Goal: Task Accomplishment & Management: Manage account settings

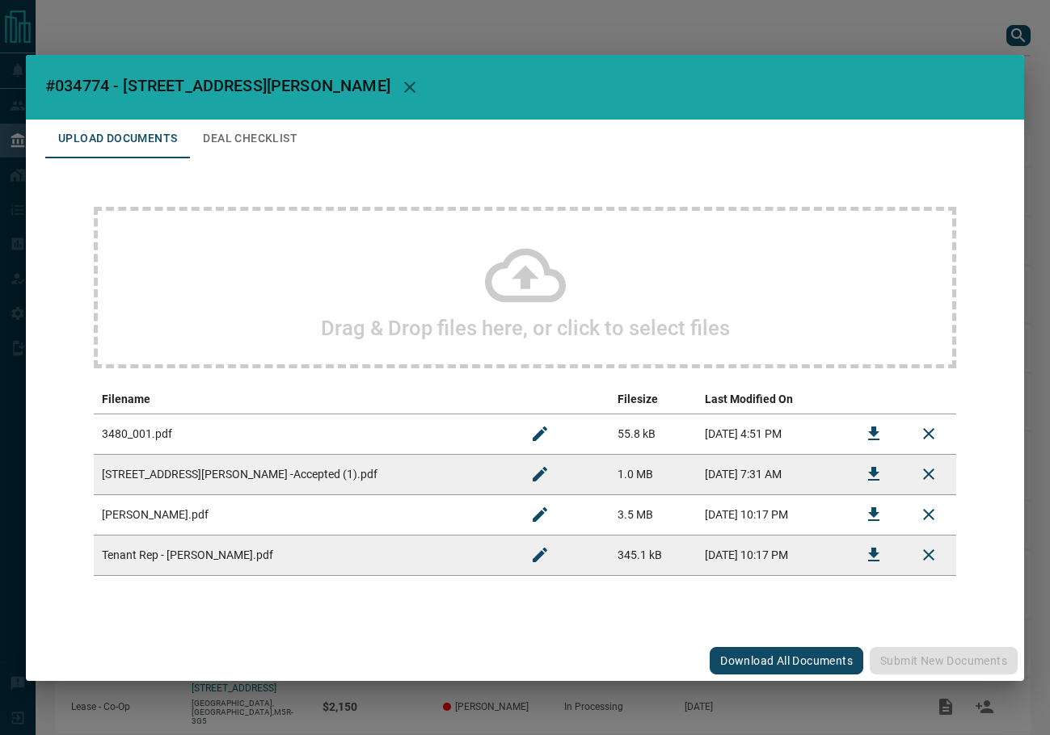
click at [69, 86] on span "#034774 - [STREET_ADDRESS][PERSON_NAME]" at bounding box center [217, 85] width 345 height 19
copy span "034774"
click at [870, 466] on icon "Download" at bounding box center [873, 474] width 19 height 19
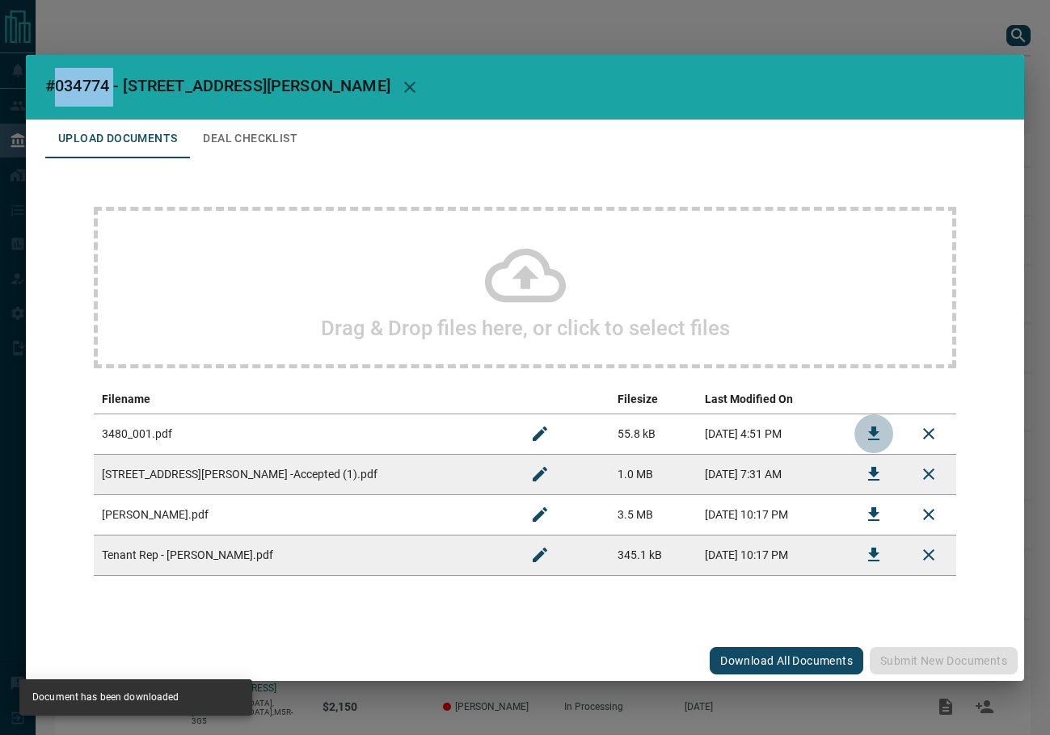
click at [865, 425] on icon "Download" at bounding box center [873, 433] width 19 height 19
drag, startPoint x: 886, startPoint y: 507, endPoint x: 910, endPoint y: 452, distance: 60.5
click at [886, 507] on button "Download" at bounding box center [873, 514] width 39 height 39
drag, startPoint x: 860, startPoint y: 555, endPoint x: 809, endPoint y: 525, distance: 59.0
click at [860, 552] on button "Download" at bounding box center [873, 555] width 39 height 39
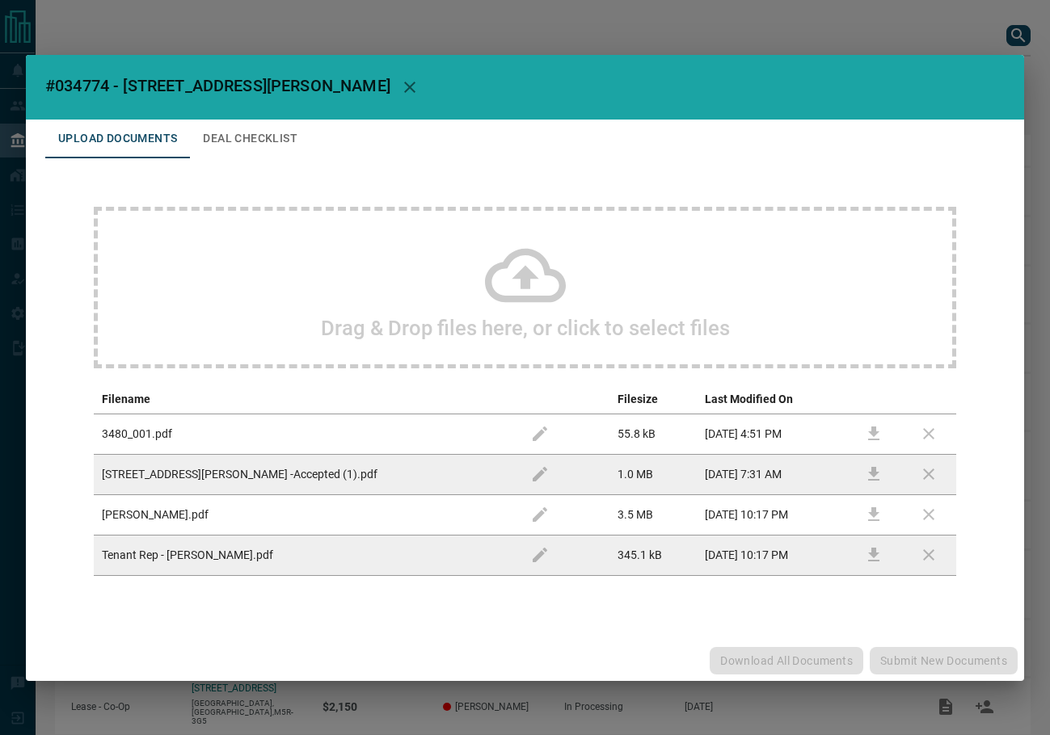
click at [210, 111] on h2 "#034774 - [STREET_ADDRESS][PERSON_NAME]" at bounding box center [525, 87] width 998 height 65
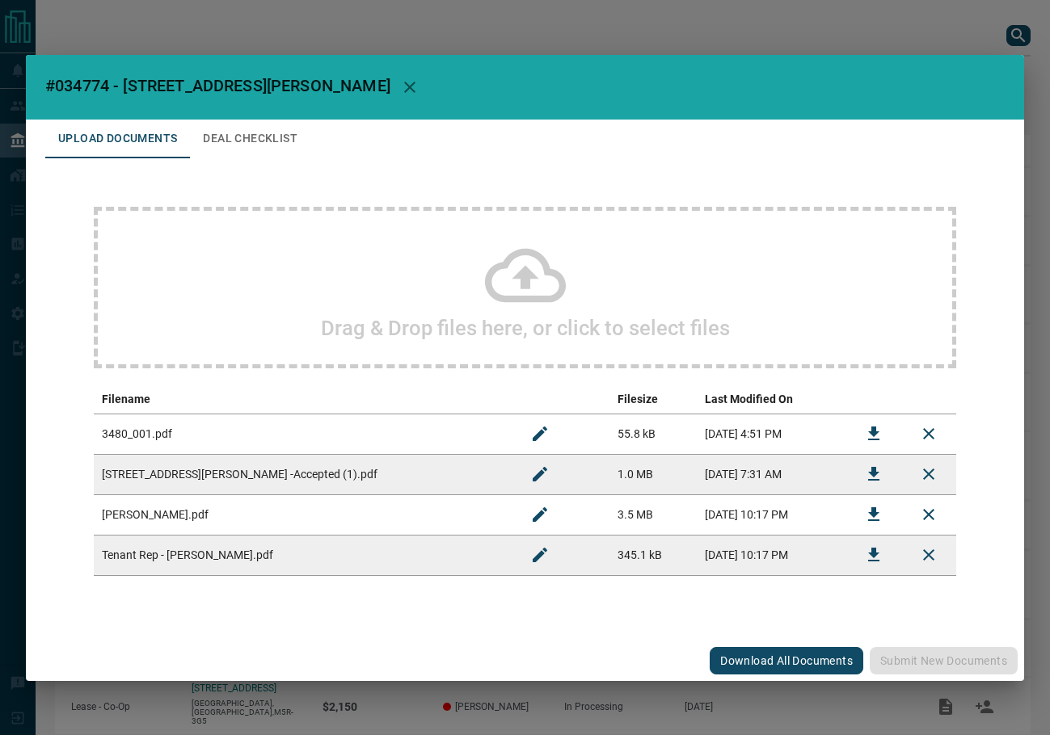
click at [215, 136] on button "Deal Checklist" at bounding box center [250, 139] width 120 height 39
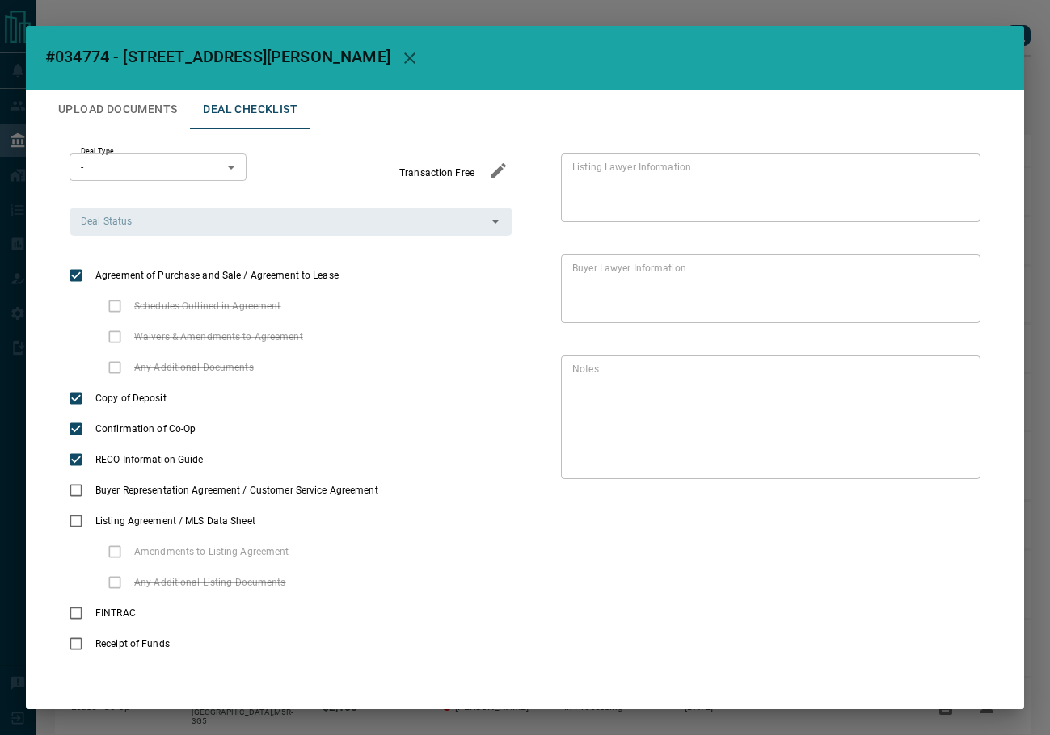
click at [194, 200] on div "Deal Type - * ​ Transaction Free Deal Status Deal Status" at bounding box center [290, 195] width 443 height 82
click at [188, 232] on div "Deal Status" at bounding box center [290, 221] width 443 height 27
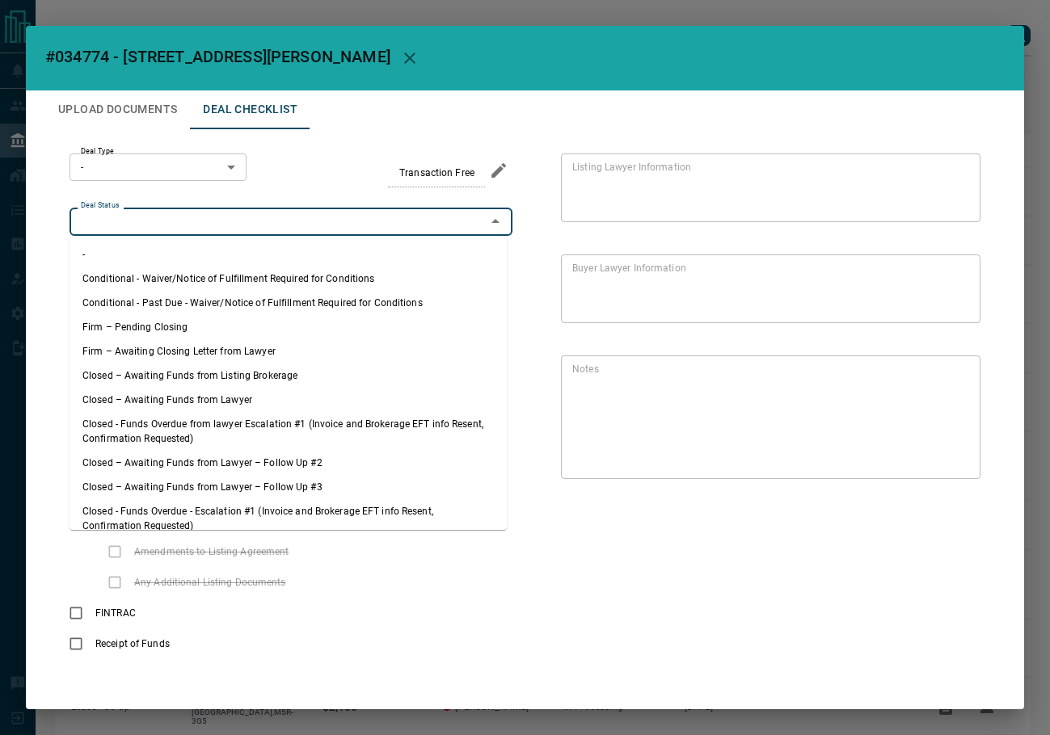
click at [209, 323] on li "Firm – Pending Closing" at bounding box center [287, 327] width 437 height 24
type input "**********"
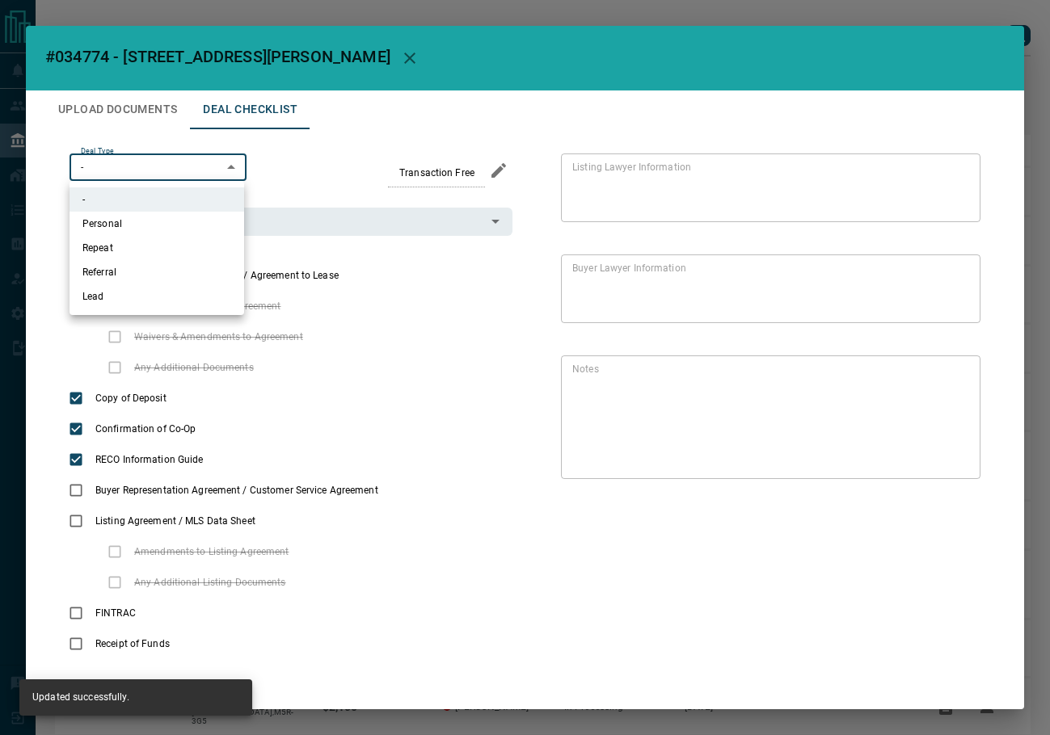
click at [177, 174] on body "Lead Transfers Leads Deals Listings Campaigns Quota Rules Agent Quotas Admin Mo…" at bounding box center [525, 415] width 1050 height 831
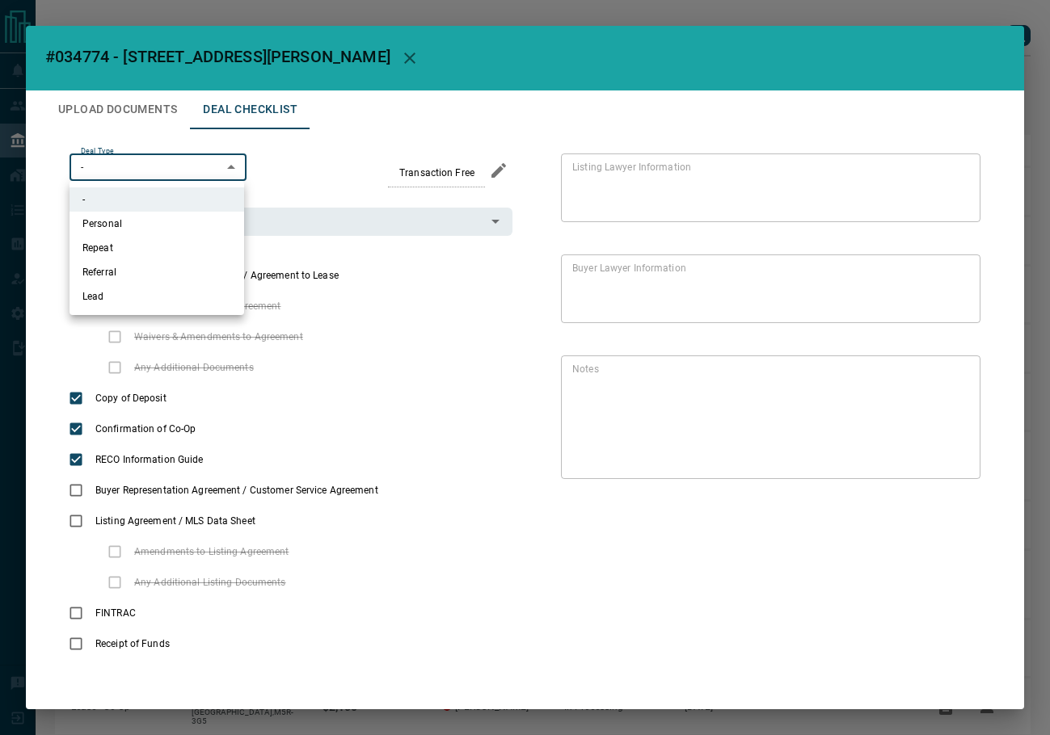
drag, startPoint x: 134, startPoint y: 293, endPoint x: 516, endPoint y: 59, distance: 447.6
click at [139, 293] on li "Lead" at bounding box center [156, 296] width 175 height 24
type input "*"
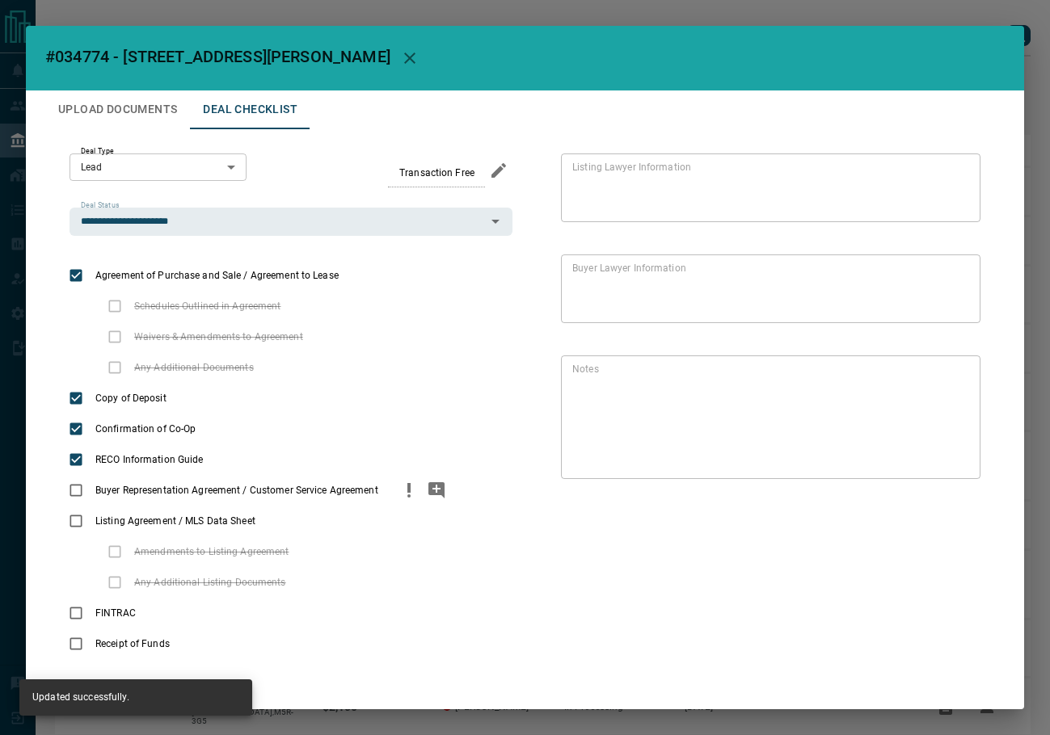
click at [403, 494] on icon "priority" at bounding box center [408, 490] width 19 height 19
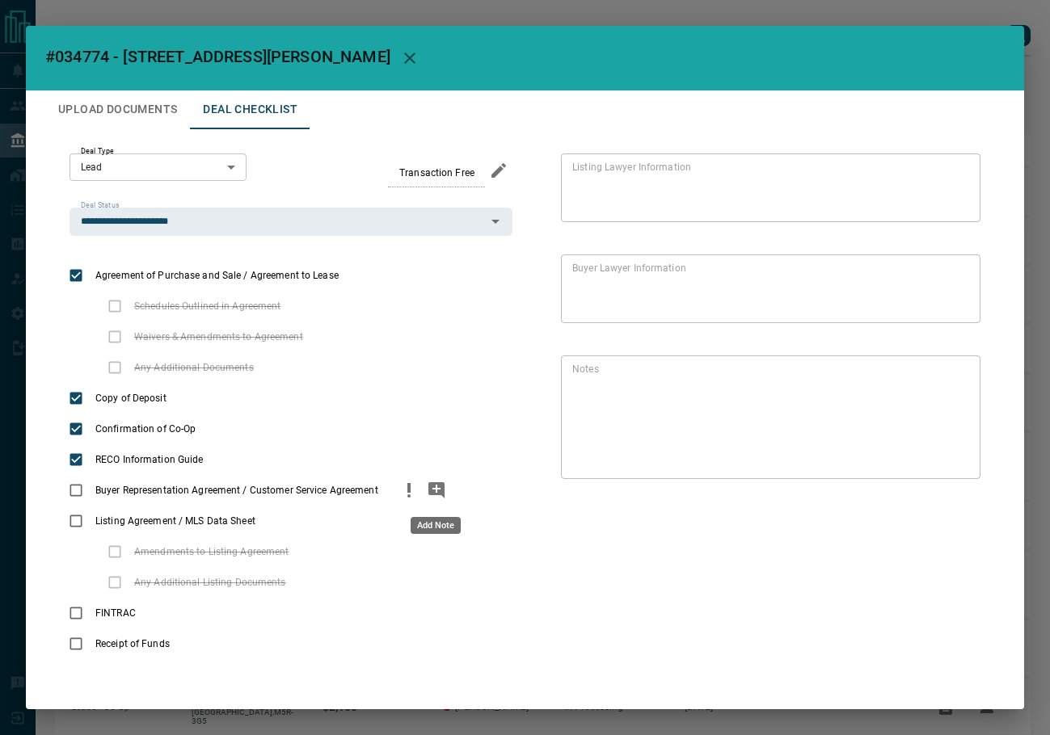
click at [428, 494] on icon "add note" at bounding box center [436, 490] width 16 height 16
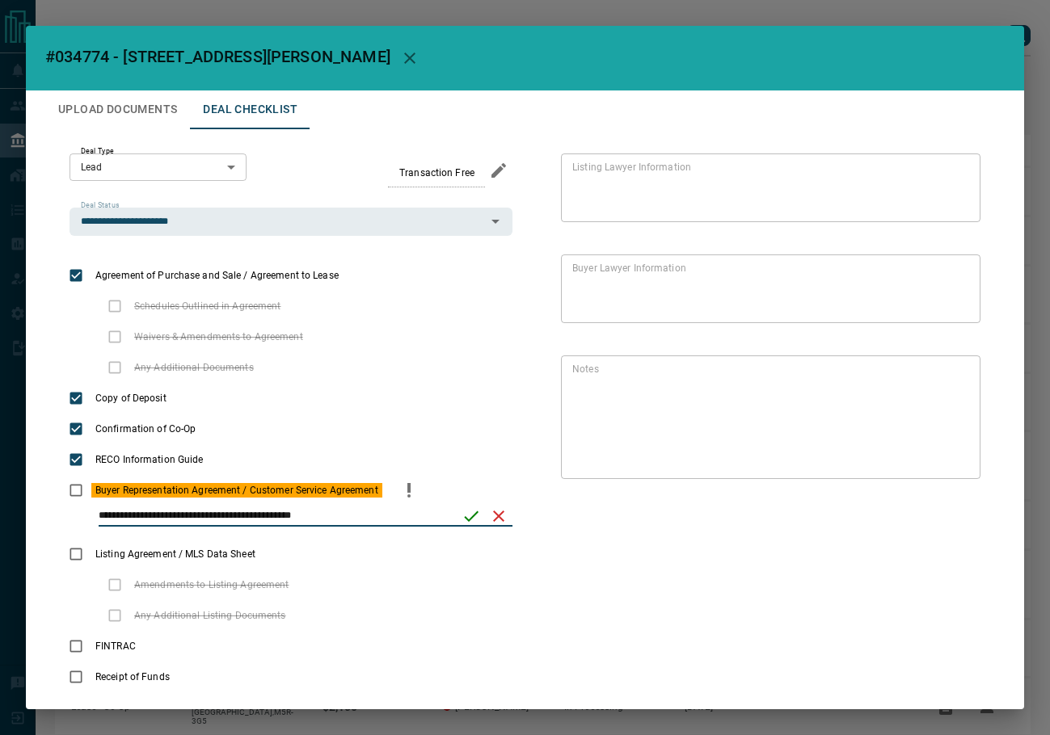
click at [356, 518] on input "**********" at bounding box center [275, 516] width 352 height 21
type input "**********"
click at [461, 516] on icon "save" at bounding box center [470, 516] width 19 height 19
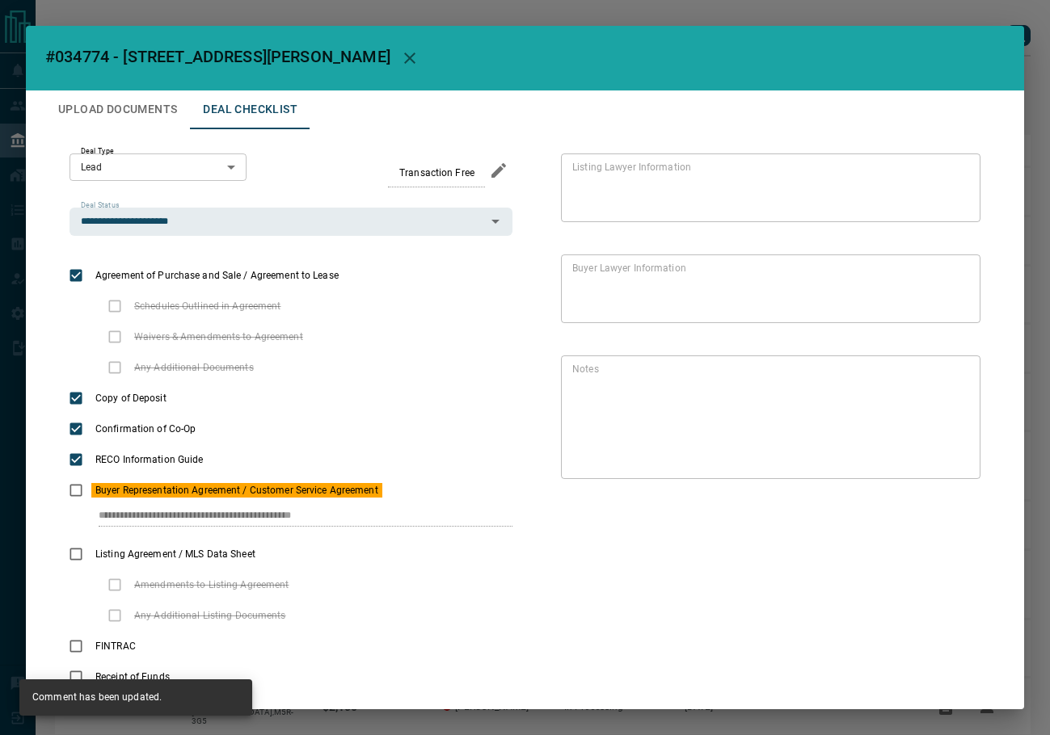
click at [131, 105] on button "Upload Documents" at bounding box center [117, 109] width 145 height 39
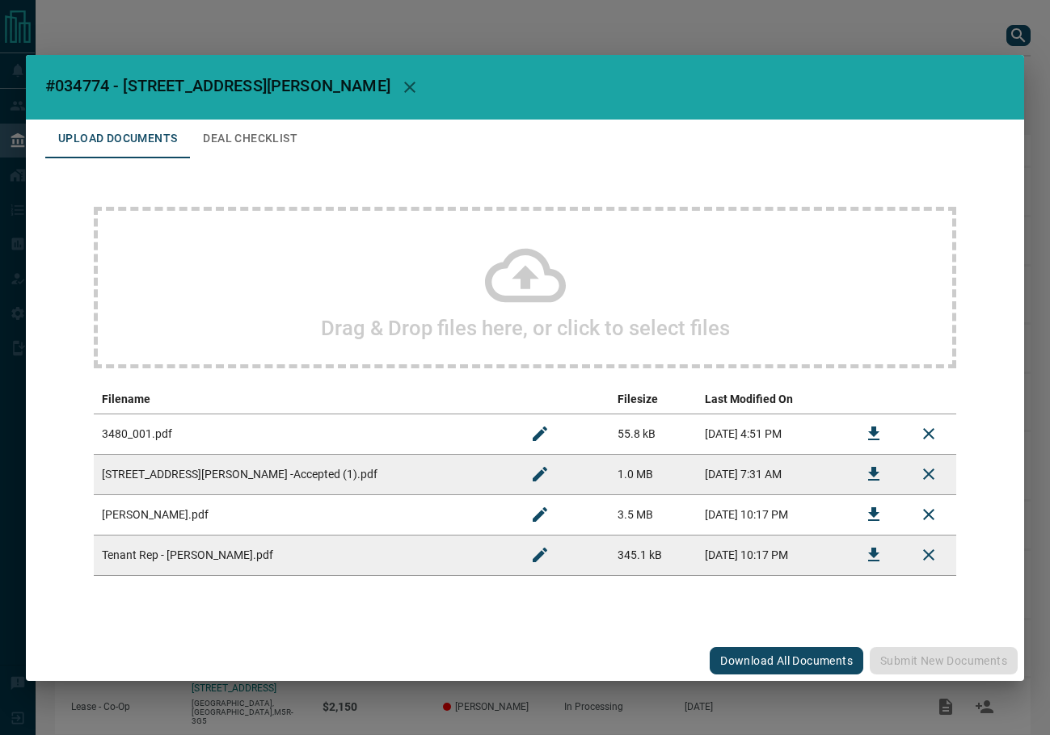
click at [273, 228] on div "Drag & Drop files here, or click to select files" at bounding box center [525, 288] width 862 height 162
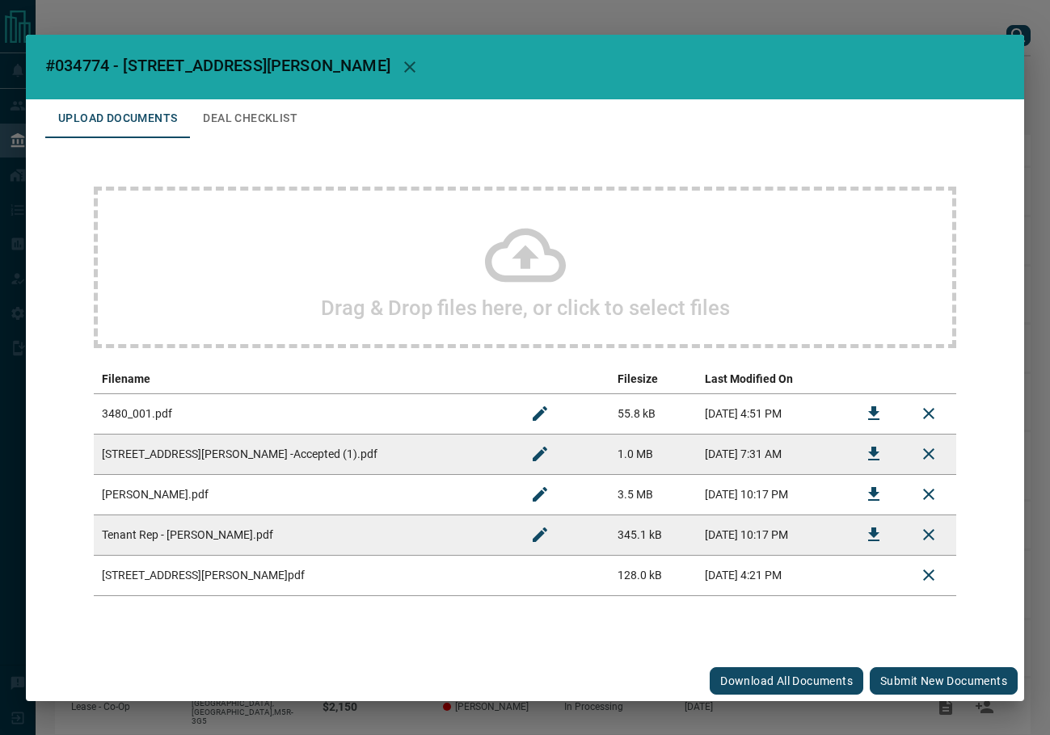
drag, startPoint x: 962, startPoint y: 696, endPoint x: 962, endPoint y: 686, distance: 10.5
click at [961, 693] on div "Download All Documents Submit new documents" at bounding box center [525, 681] width 998 height 40
click at [962, 686] on button "Submit new documents" at bounding box center [943, 680] width 148 height 27
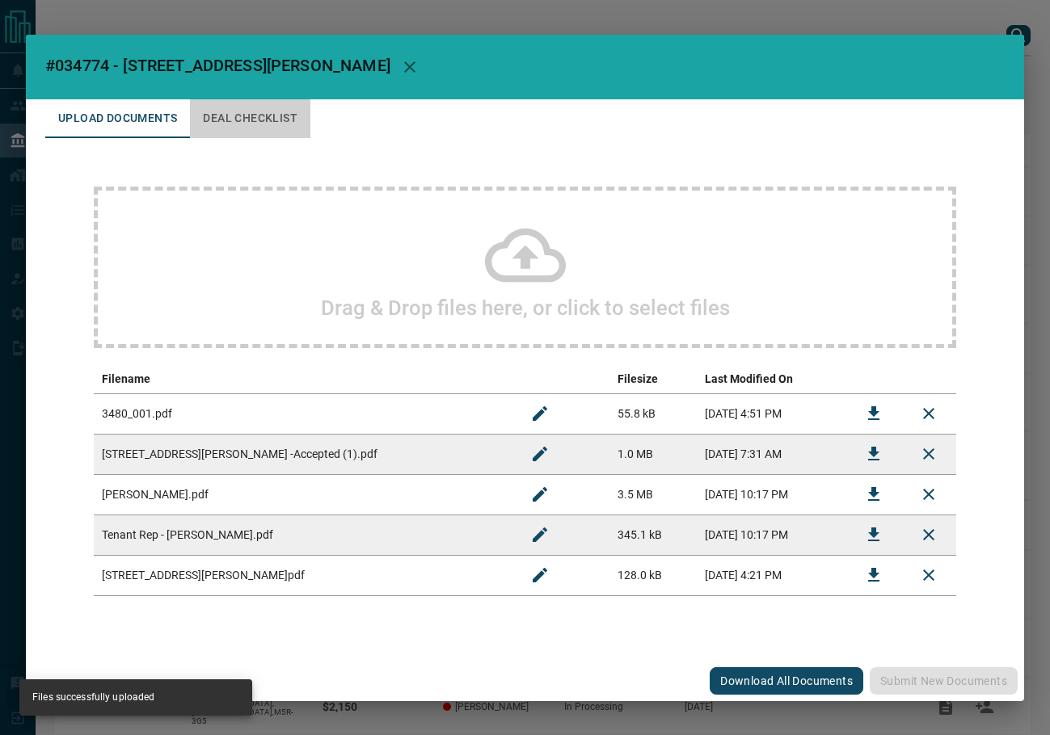
click at [213, 127] on button "Deal Checklist" at bounding box center [250, 118] width 120 height 39
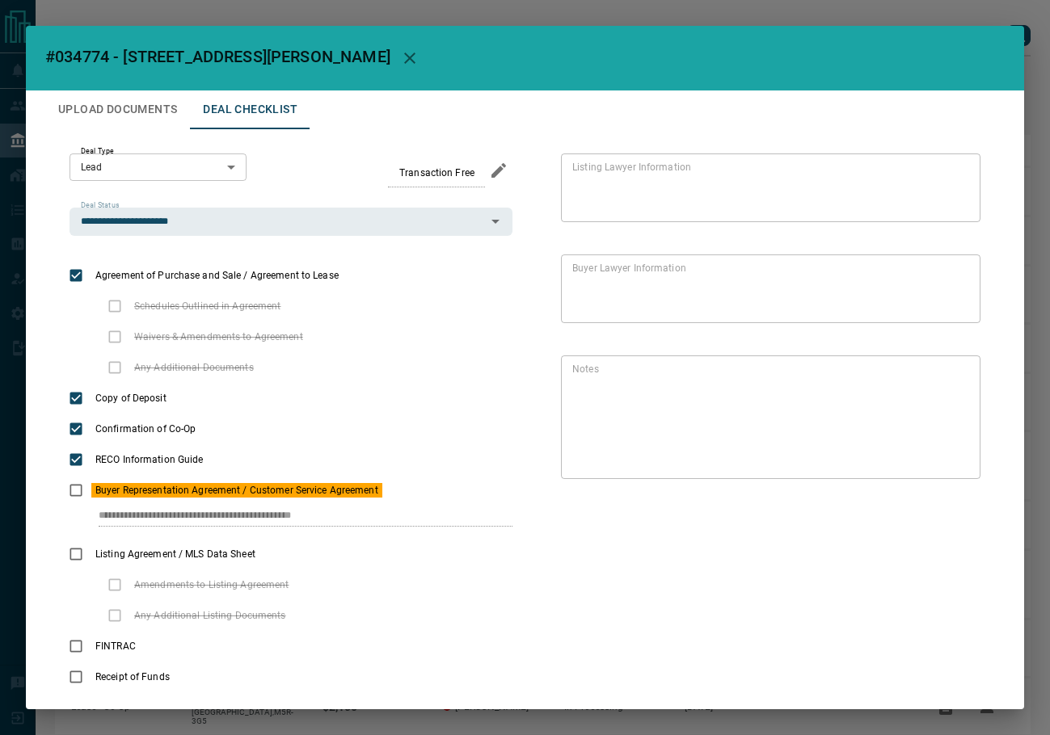
drag, startPoint x: 90, startPoint y: 511, endPoint x: 334, endPoint y: 31, distance: 539.1
click at [448, 490] on div "**********" at bounding box center [290, 507] width 443 height 64
click at [390, 62] on button "button" at bounding box center [409, 58] width 39 height 39
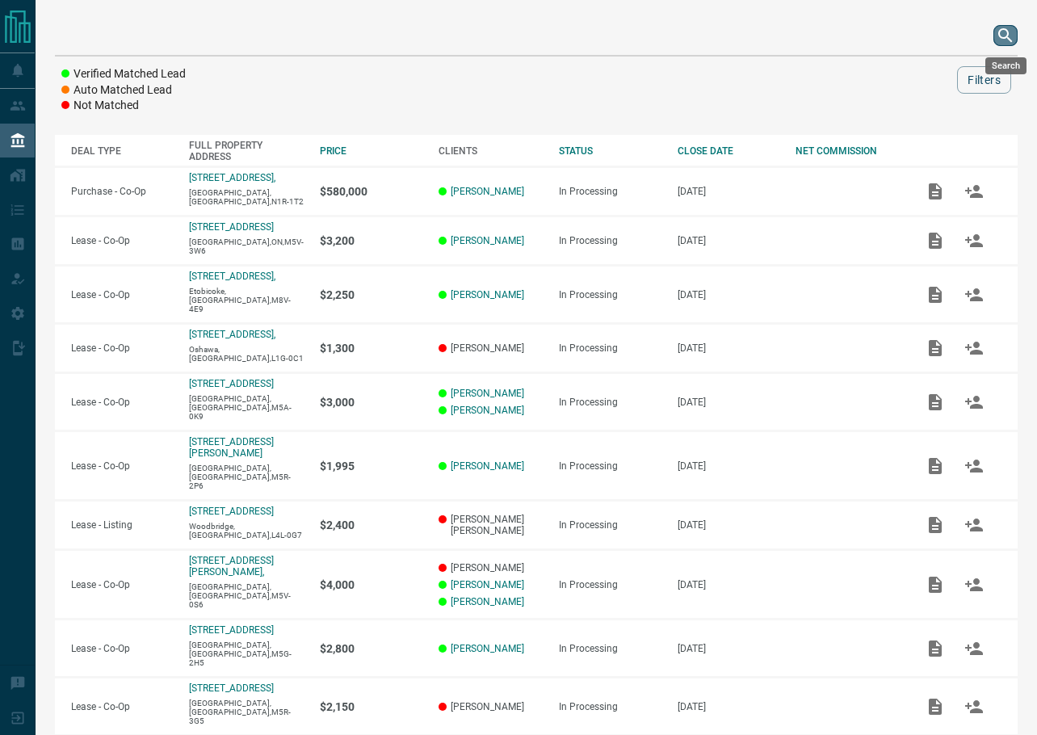
click at [1002, 43] on icon "search button" at bounding box center [1005, 35] width 19 height 19
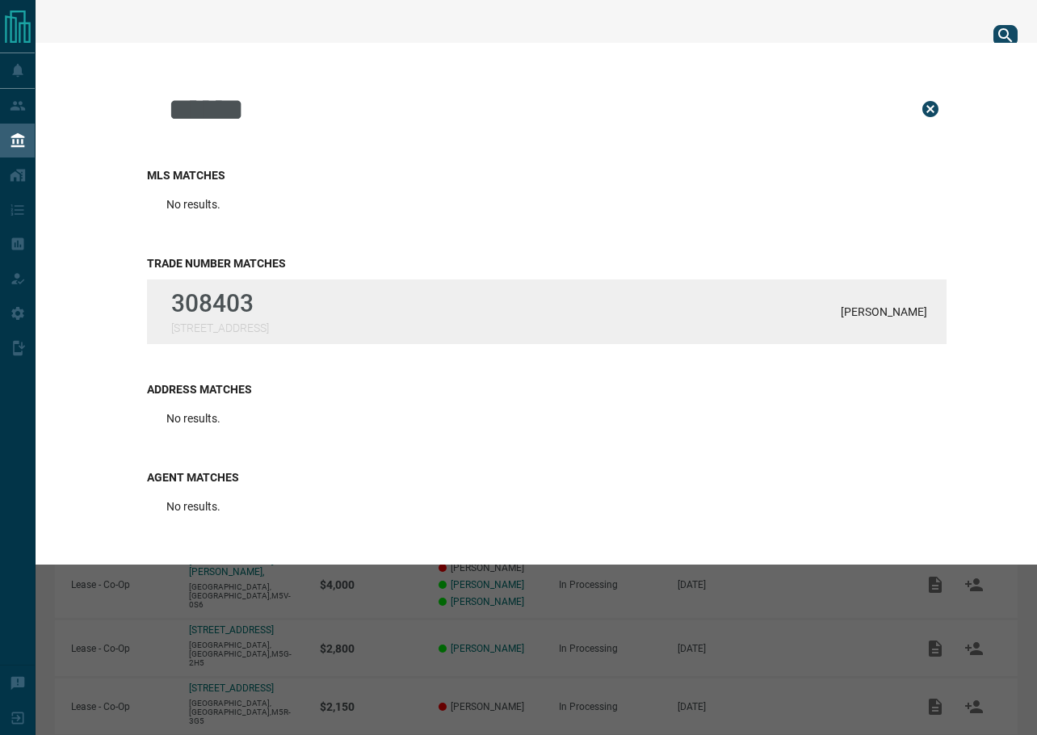
type input "******"
click at [218, 303] on p "308403" at bounding box center [220, 303] width 98 height 28
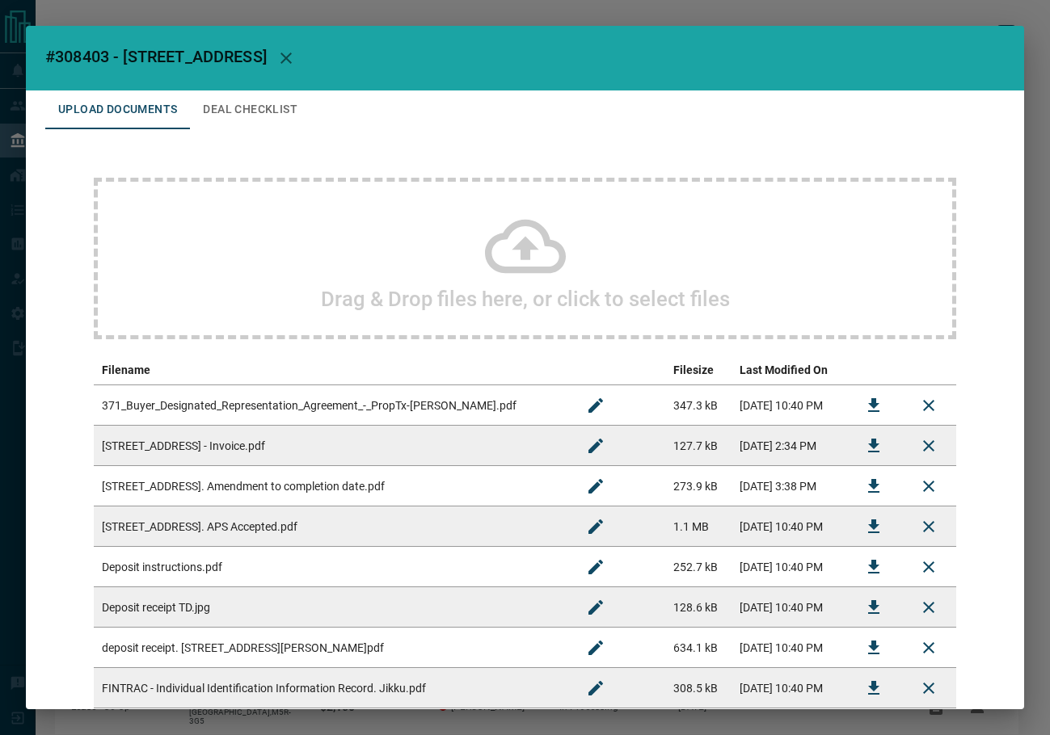
click at [240, 117] on button "Deal Checklist" at bounding box center [250, 109] width 120 height 39
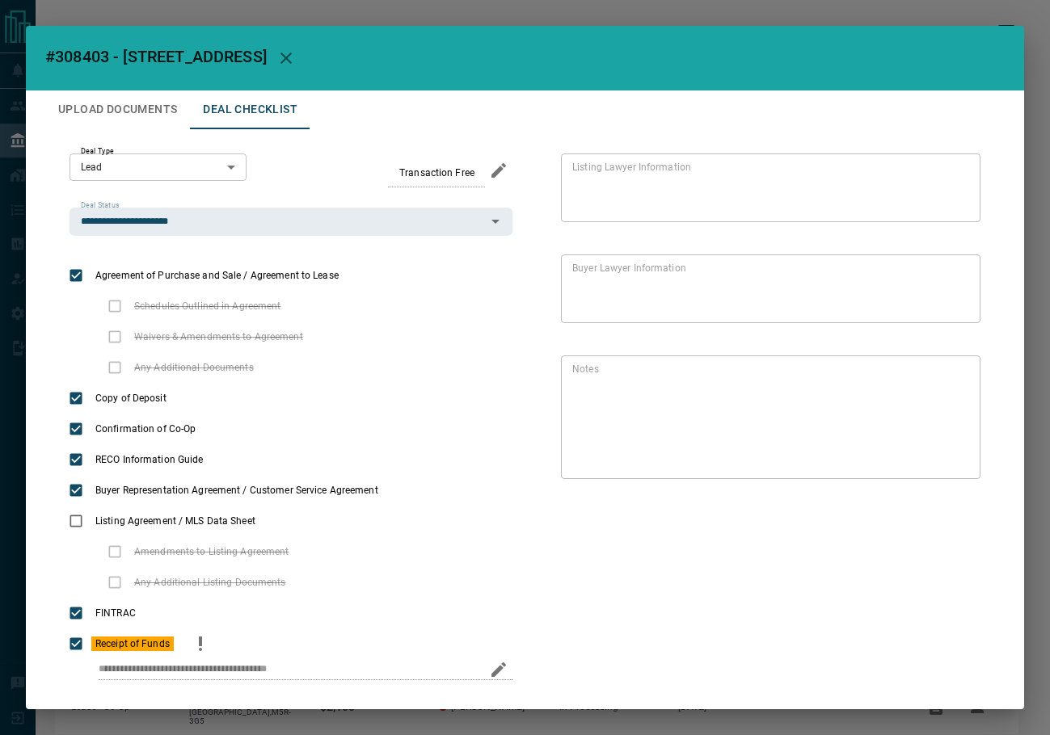
click at [203, 647] on icon "priority" at bounding box center [200, 643] width 19 height 19
click at [107, 114] on button "Upload Documents" at bounding box center [117, 109] width 145 height 39
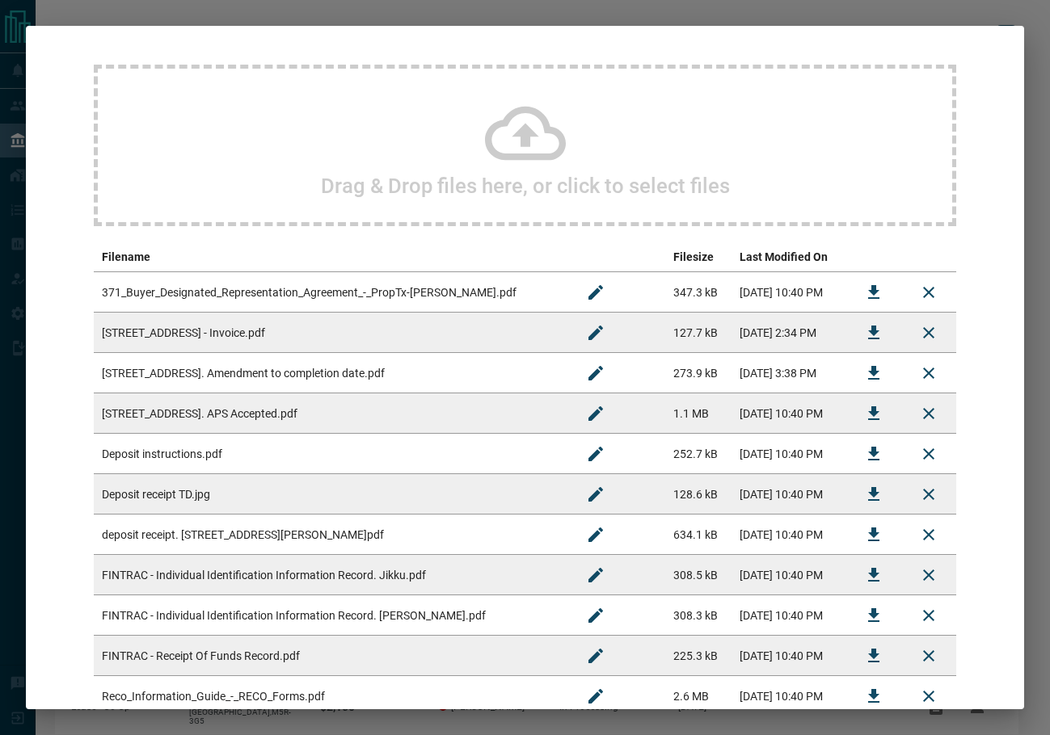
scroll to position [267, 0]
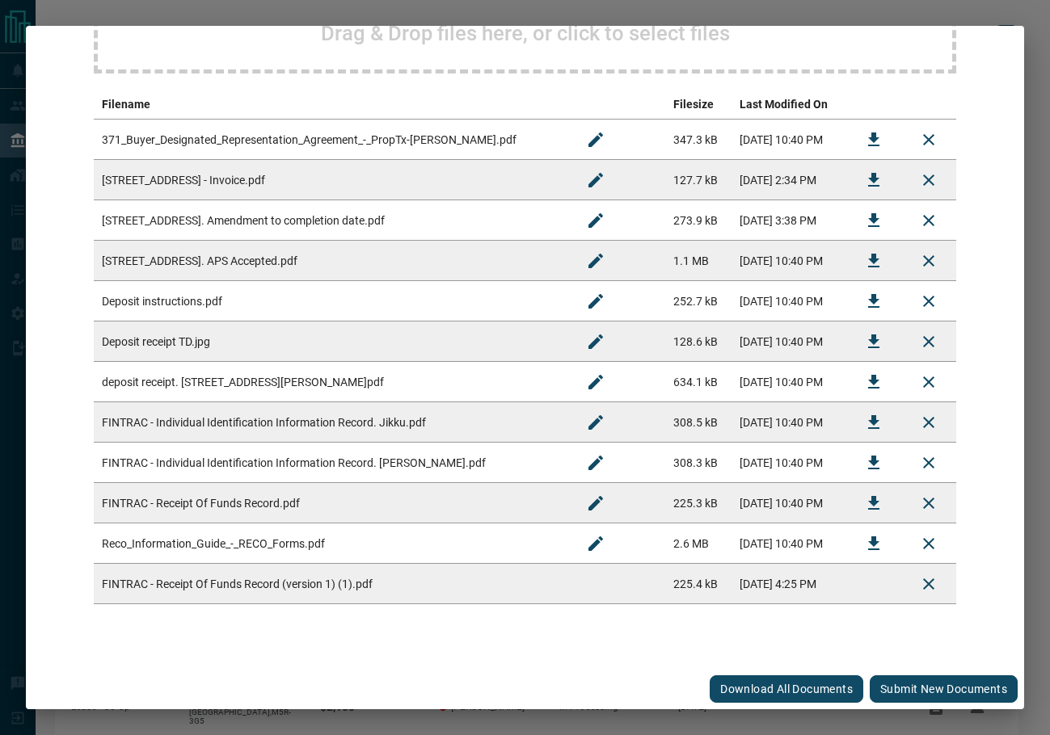
click at [882, 683] on button "Submit new documents" at bounding box center [943, 688] width 148 height 27
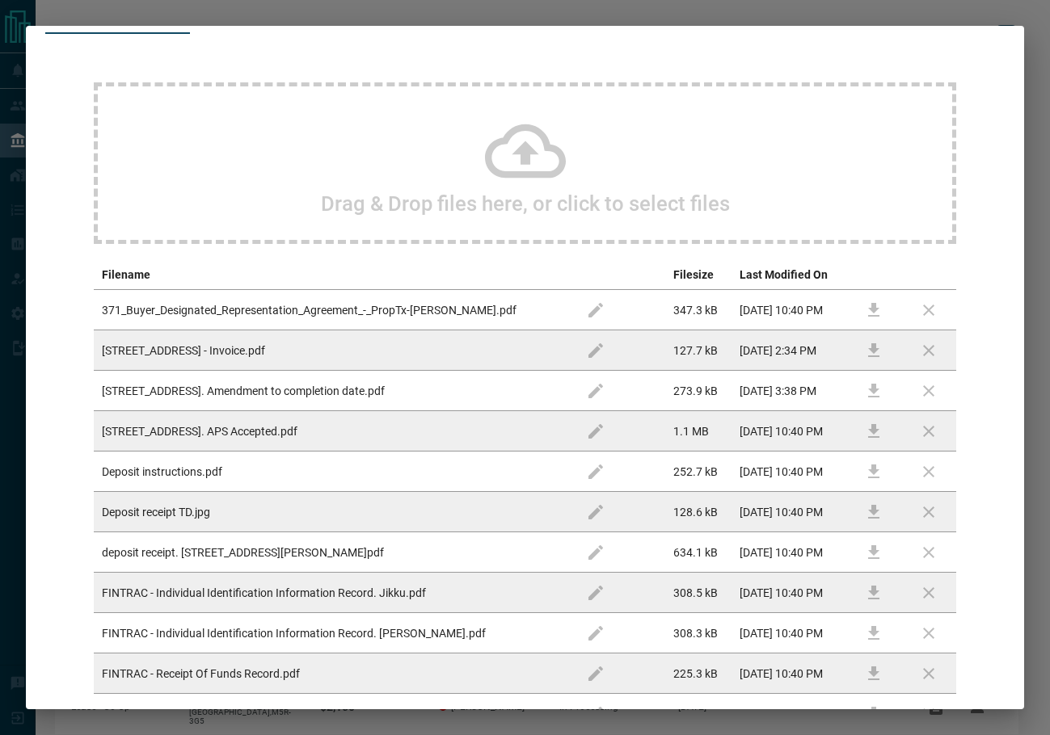
scroll to position [0, 0]
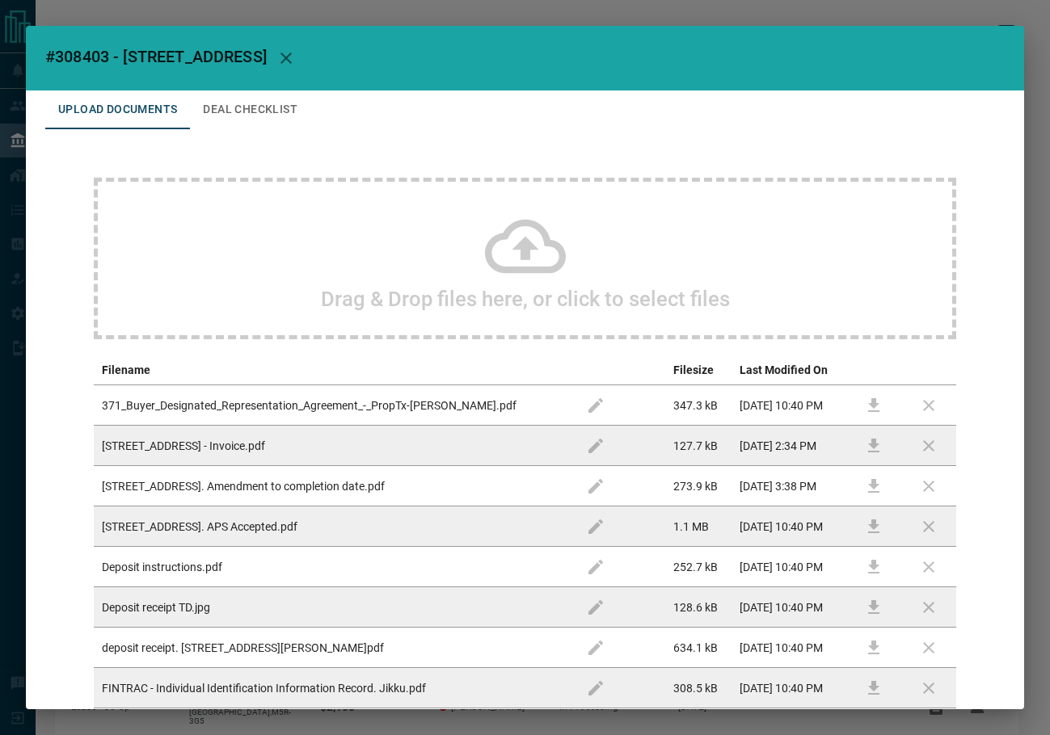
click at [276, 98] on button "Deal Checklist" at bounding box center [250, 109] width 120 height 39
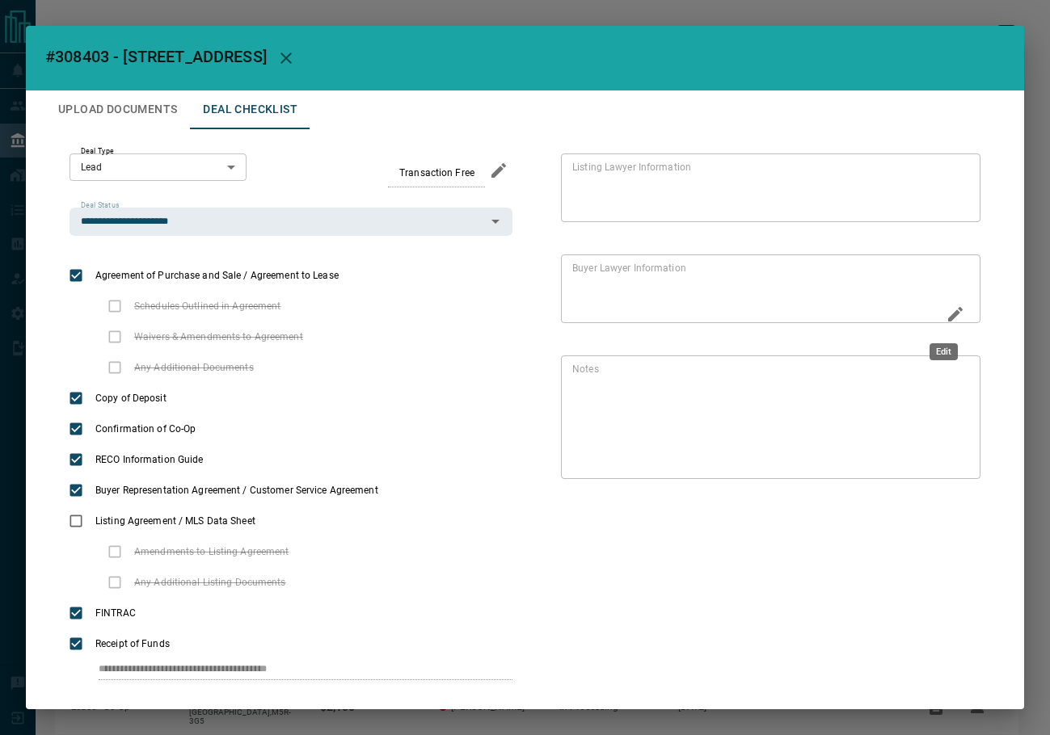
click at [948, 312] on icon "Edit" at bounding box center [954, 314] width 19 height 19
paste textarea "**********"
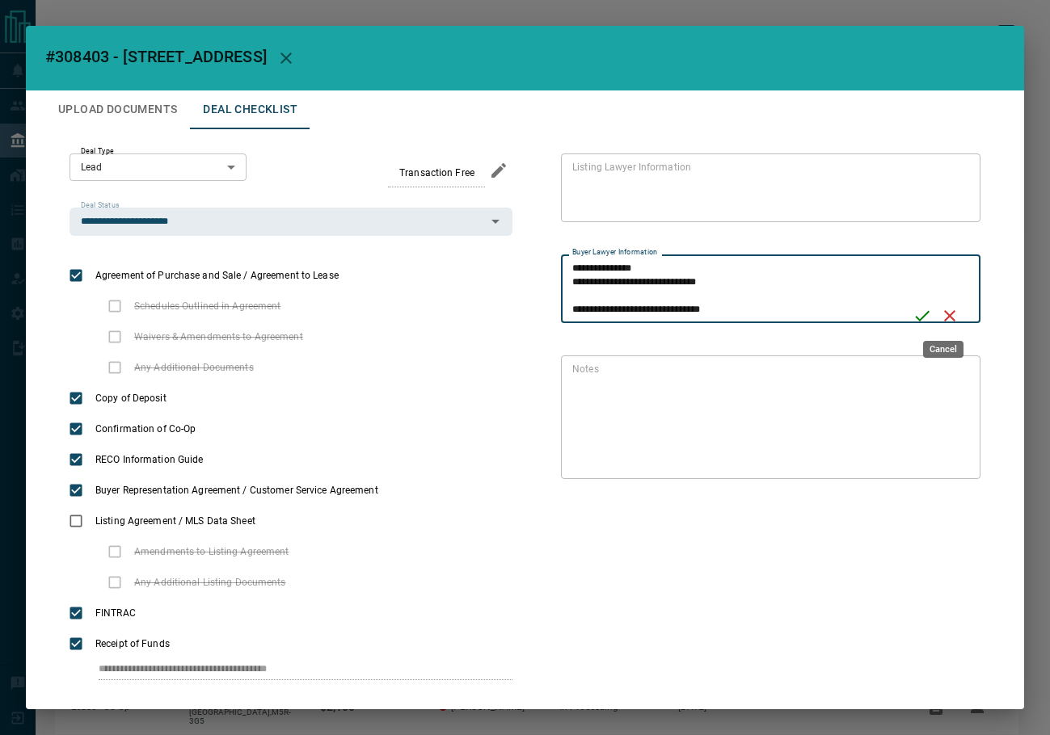
scroll to position [69, 0]
type textarea "**********"
click at [918, 315] on icon "Save" at bounding box center [922, 316] width 15 height 11
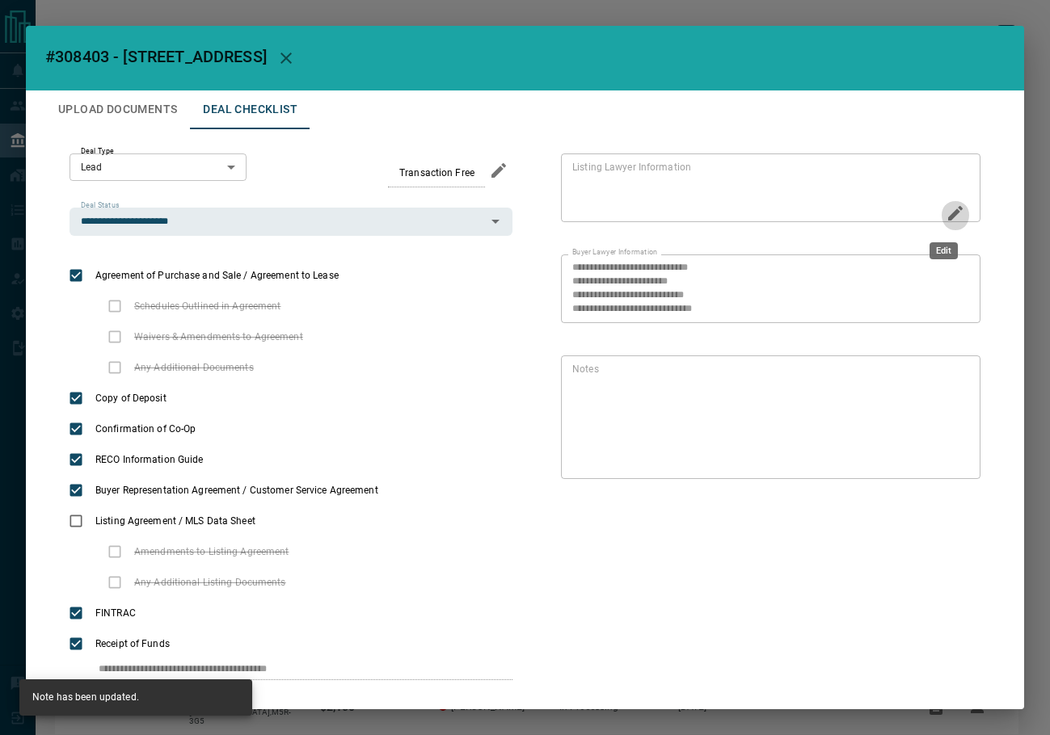
click at [945, 215] on icon "Edit" at bounding box center [954, 213] width 19 height 19
paste textarea "**********"
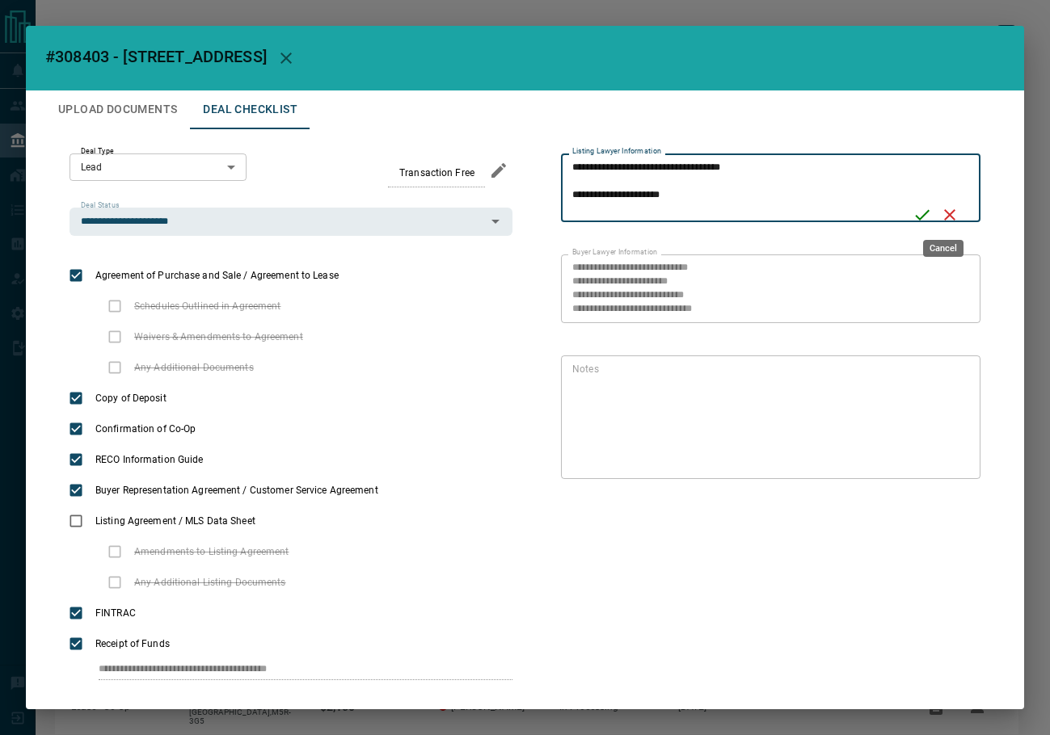
scroll to position [223, 0]
type textarea "**********"
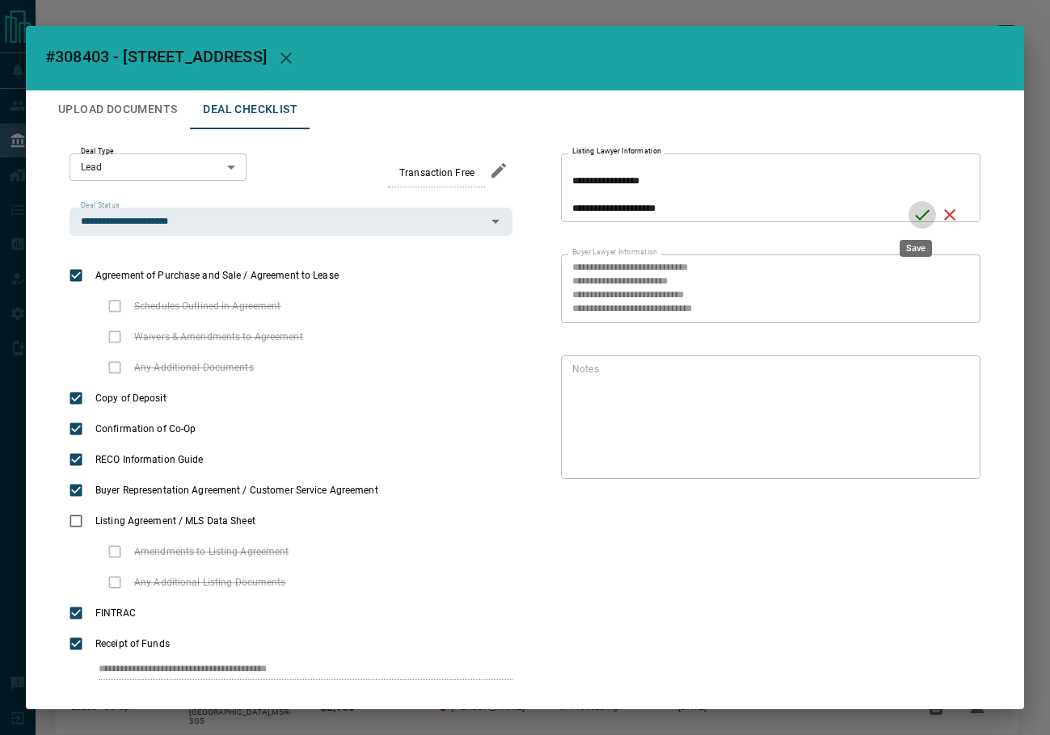
click at [920, 213] on icon "Save" at bounding box center [921, 214] width 19 height 19
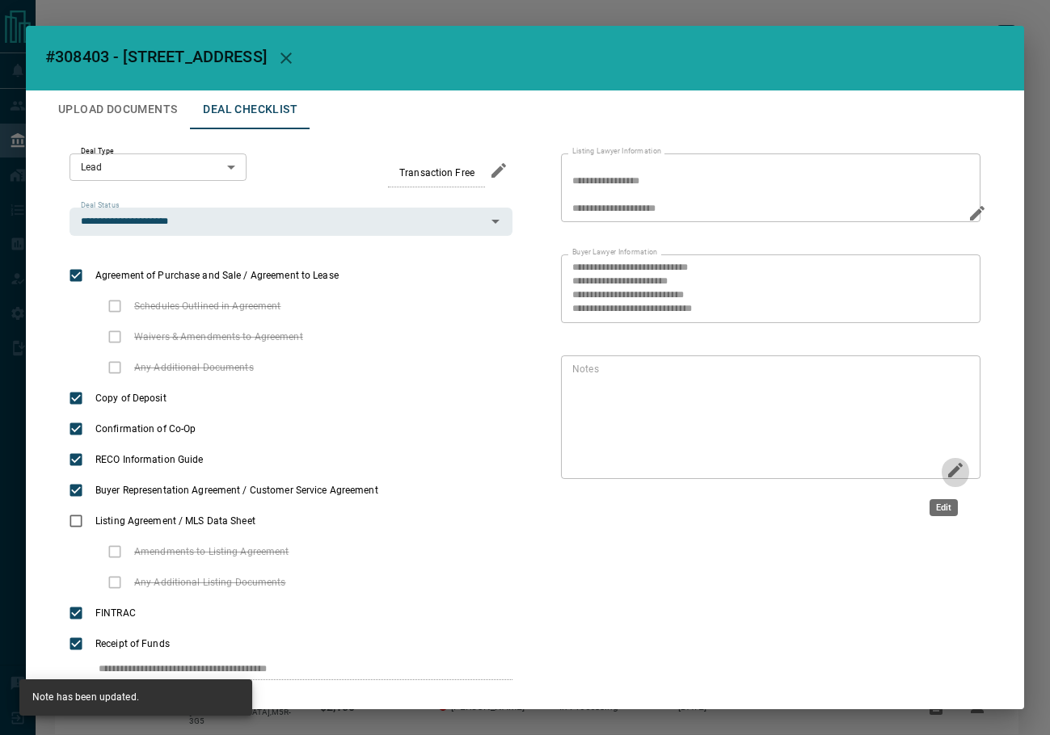
click at [945, 476] on icon "Edit" at bounding box center [954, 470] width 19 height 19
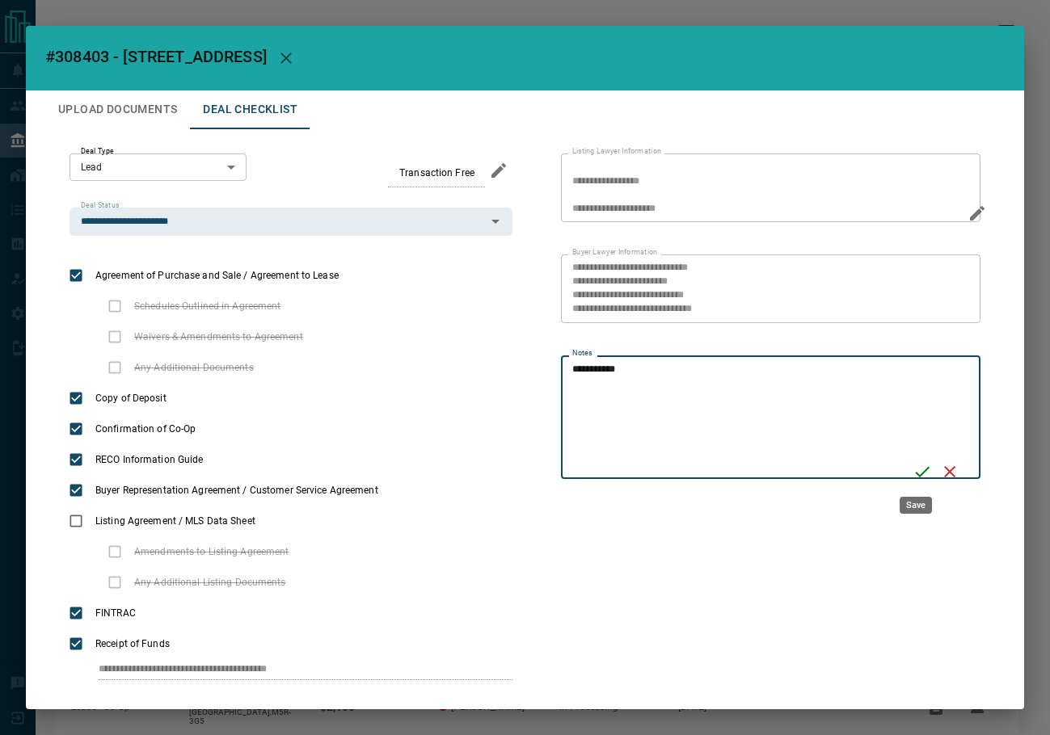
type textarea "**********"
click at [916, 465] on icon "Save" at bounding box center [921, 471] width 19 height 19
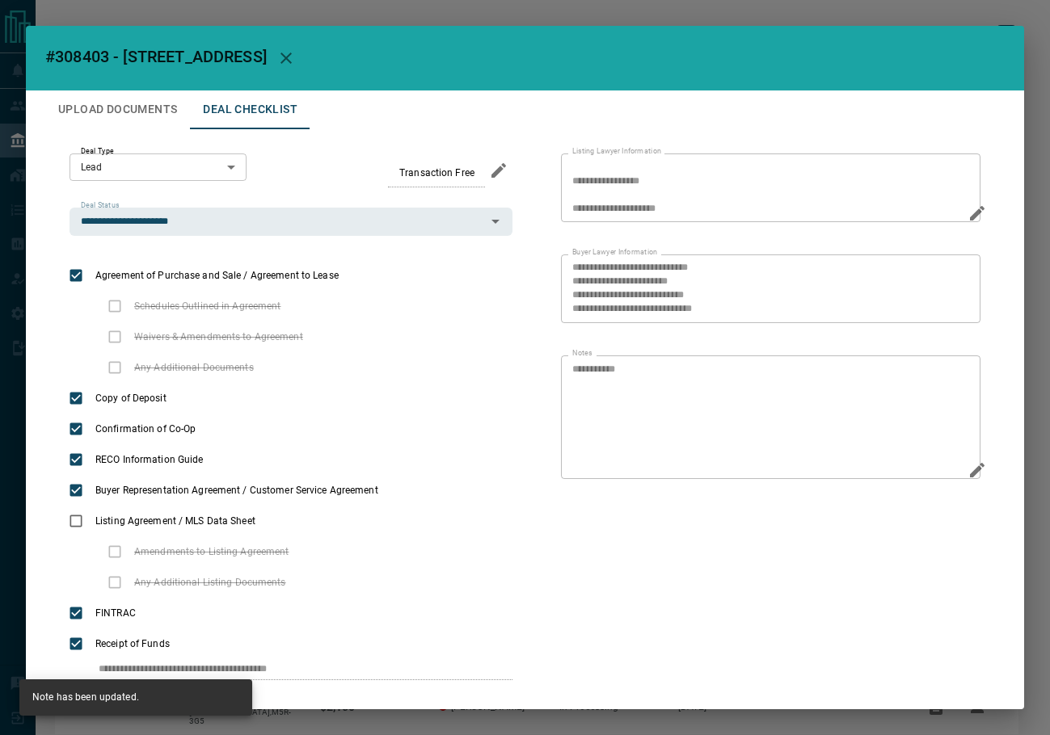
click at [292, 59] on icon "button" at bounding box center [285, 58] width 11 height 11
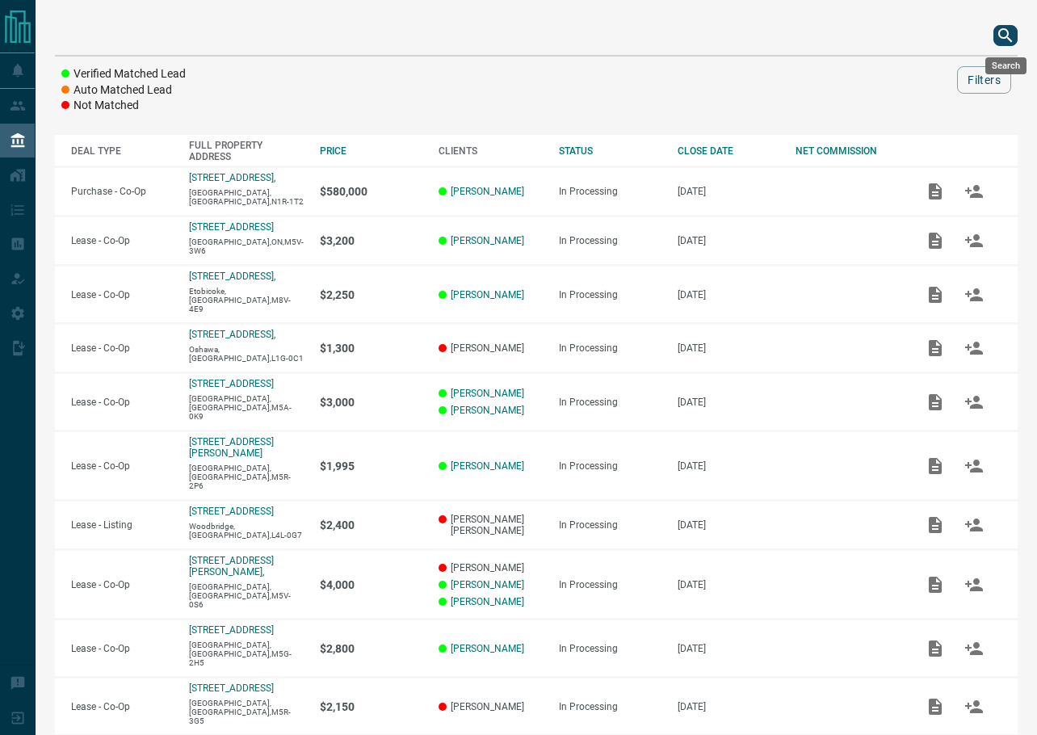
click at [995, 32] on button "search button" at bounding box center [1006, 35] width 24 height 21
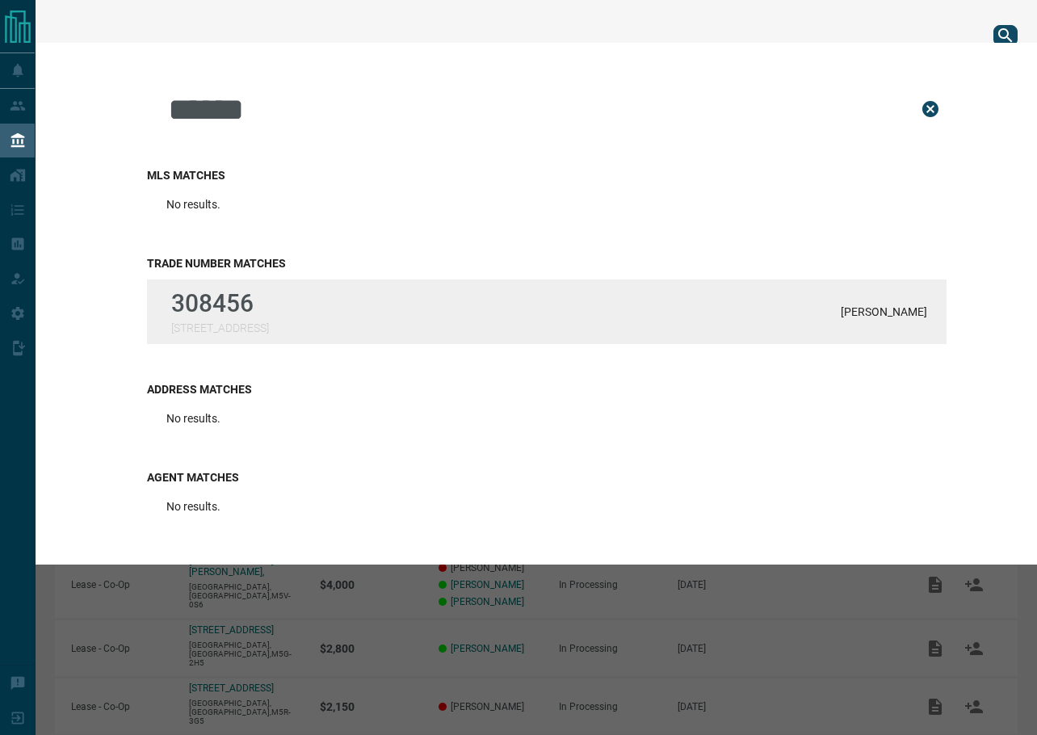
type input "******"
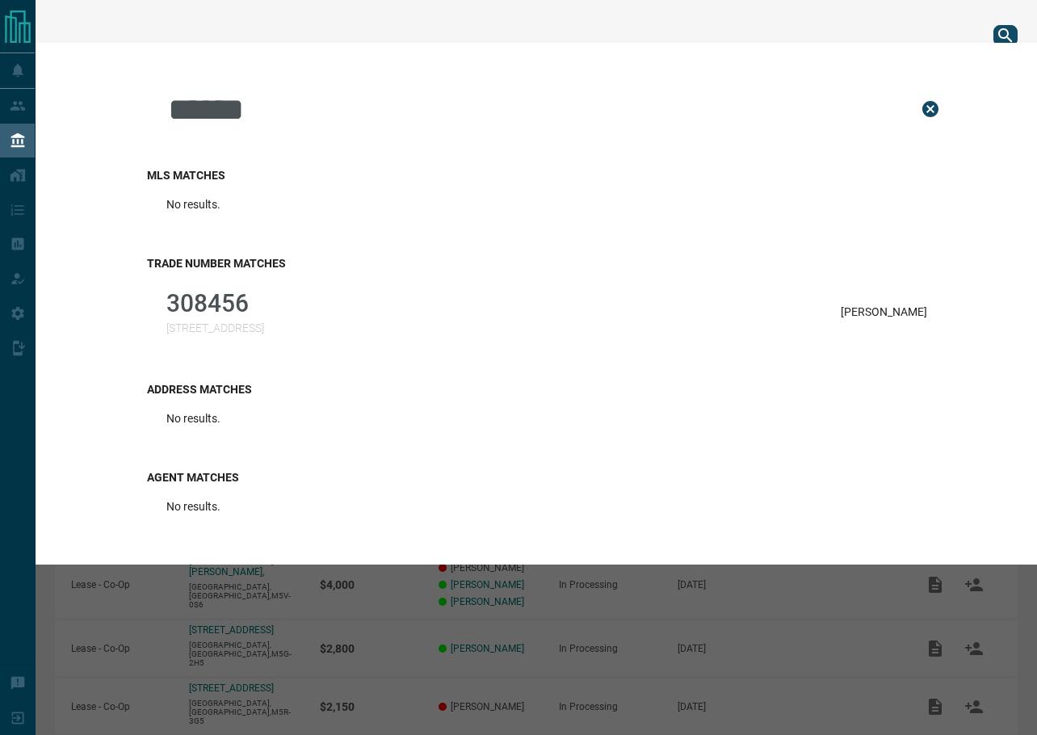
click at [380, 329] on div "[GEOGRAPHIC_DATA][STREET_ADDRESS][PERSON_NAME]" at bounding box center [547, 312] width 800 height 65
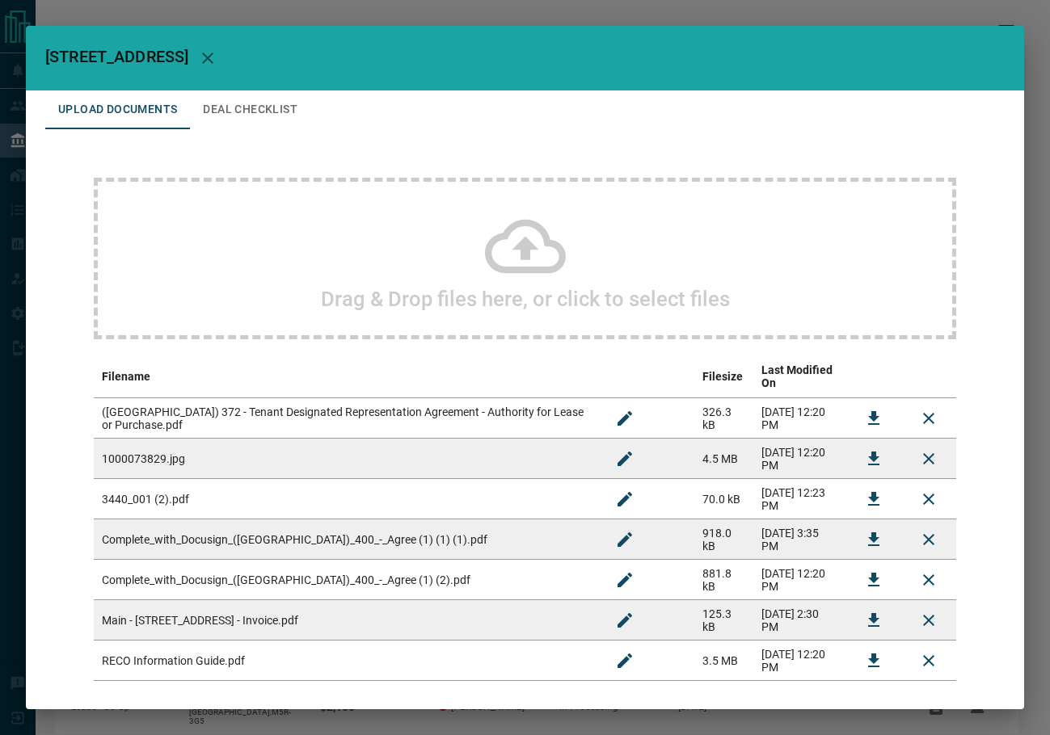
drag, startPoint x: 326, startPoint y: 118, endPoint x: 316, endPoint y: 112, distance: 11.2
click at [326, 118] on div "Upload Documents Deal Checklist" at bounding box center [524, 109] width 959 height 39
click at [288, 105] on button "Deal Checklist" at bounding box center [250, 109] width 120 height 39
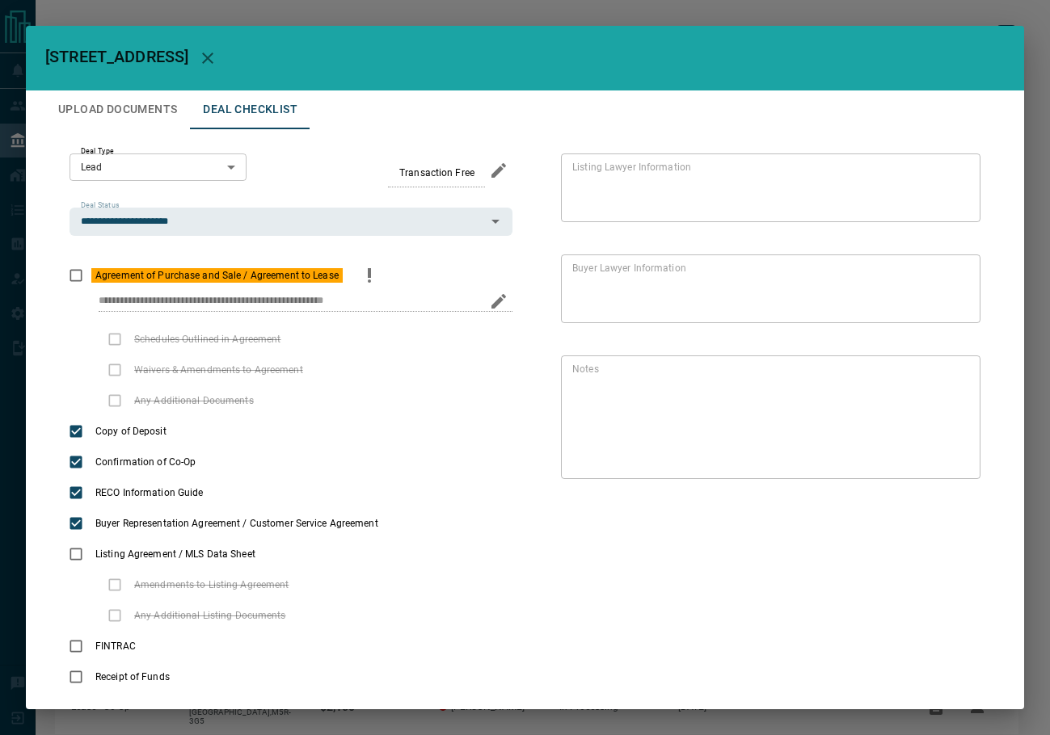
click at [386, 274] on div "Agreement of Purchase and Sale / Agreement to Lease" at bounding box center [290, 275] width 443 height 31
click at [372, 274] on icon "priority" at bounding box center [369, 275] width 19 height 19
click at [369, 271] on icon "priority" at bounding box center [369, 275] width 19 height 19
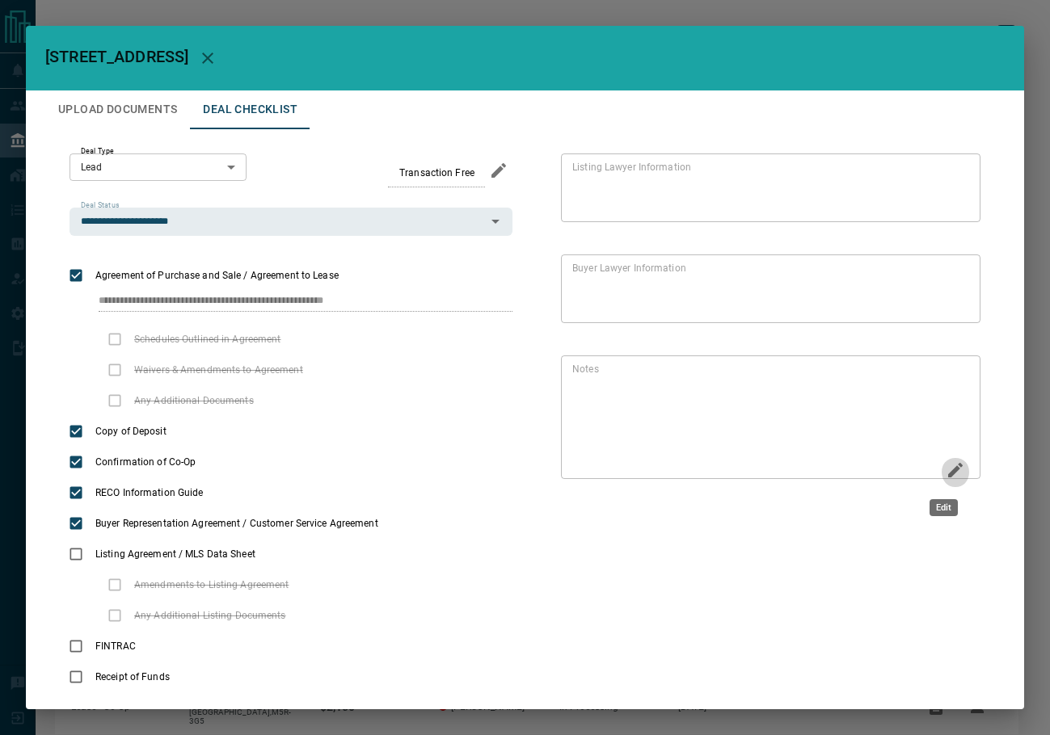
click at [948, 477] on icon "Edit" at bounding box center [954, 470] width 19 height 19
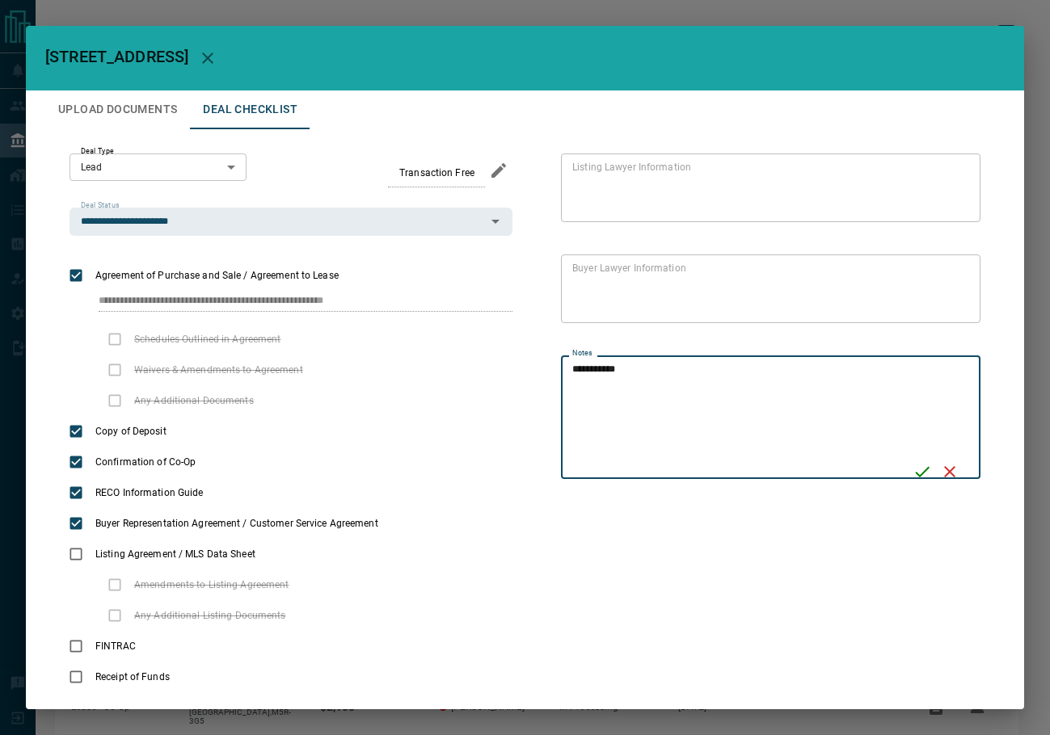
type textarea "**********"
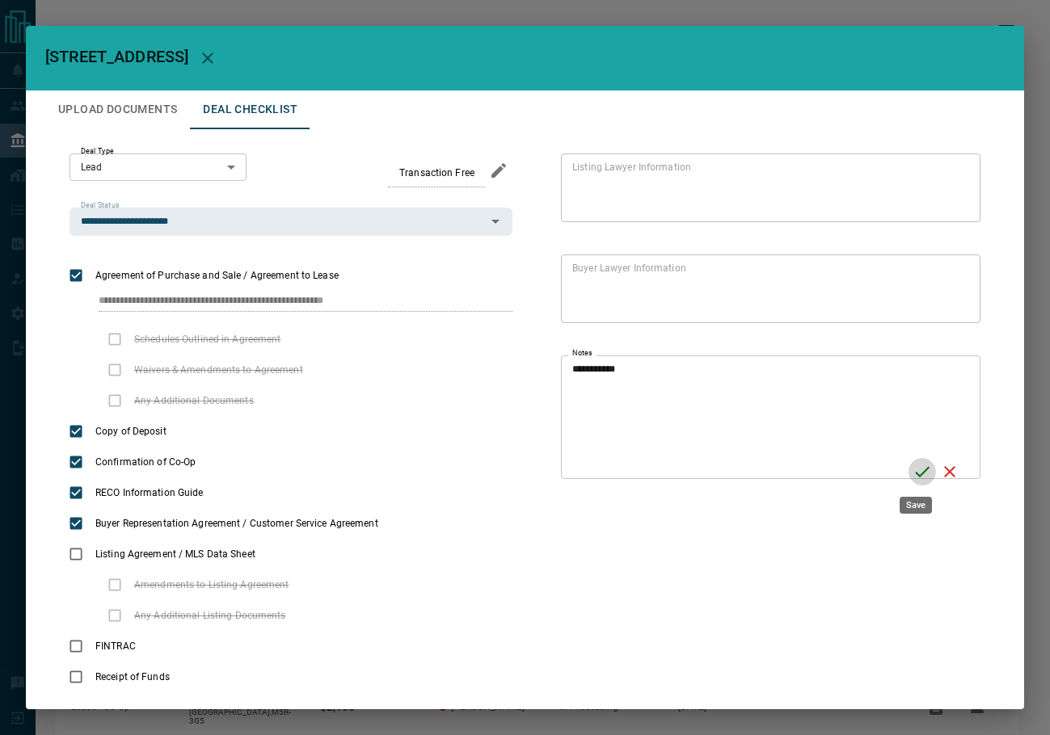
click at [912, 478] on icon "Save" at bounding box center [921, 471] width 19 height 19
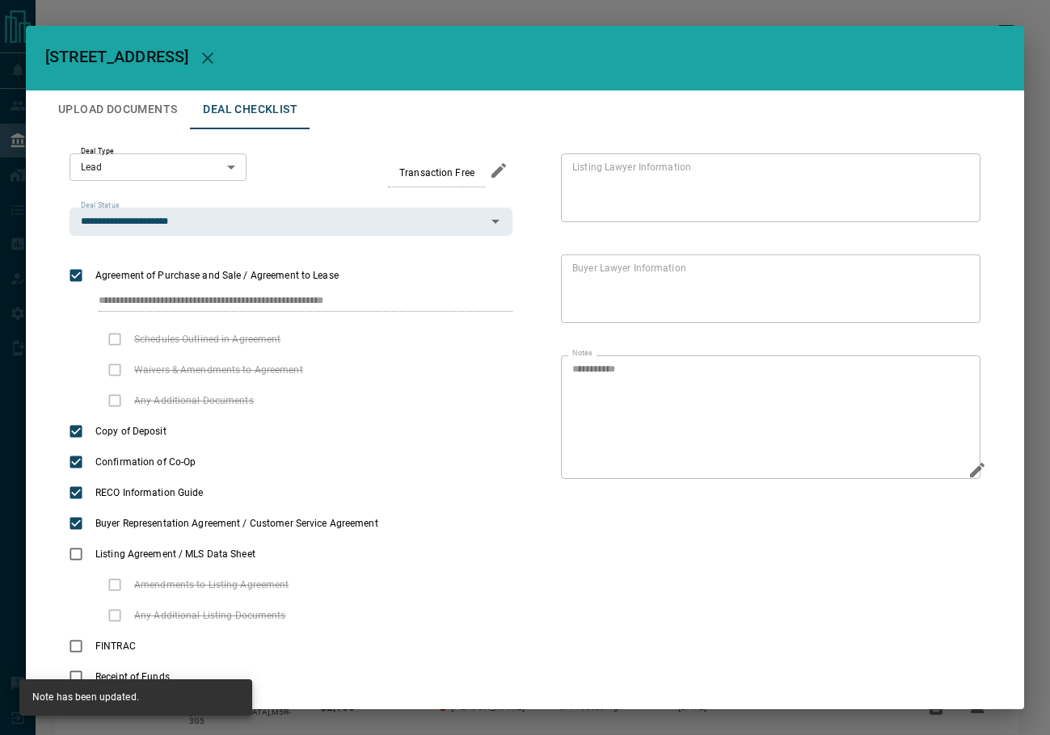
click at [141, 119] on button "Upload Documents" at bounding box center [117, 109] width 145 height 39
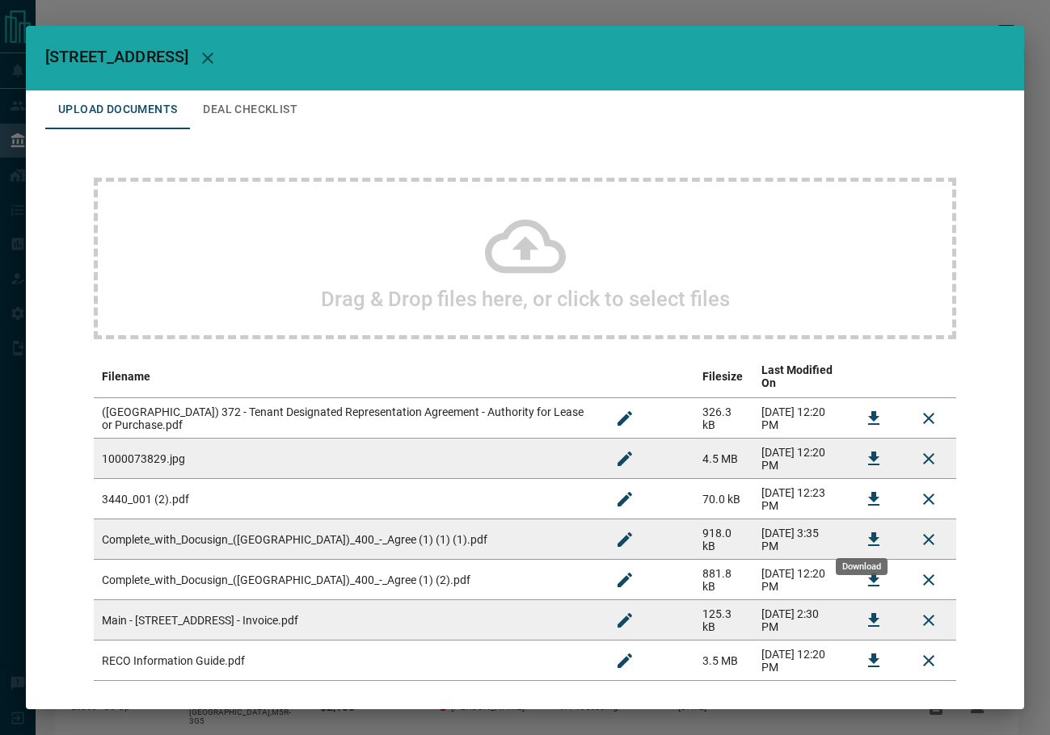
click at [865, 537] on icon "Download" at bounding box center [873, 539] width 19 height 19
click at [217, 55] on icon "button" at bounding box center [207, 57] width 19 height 19
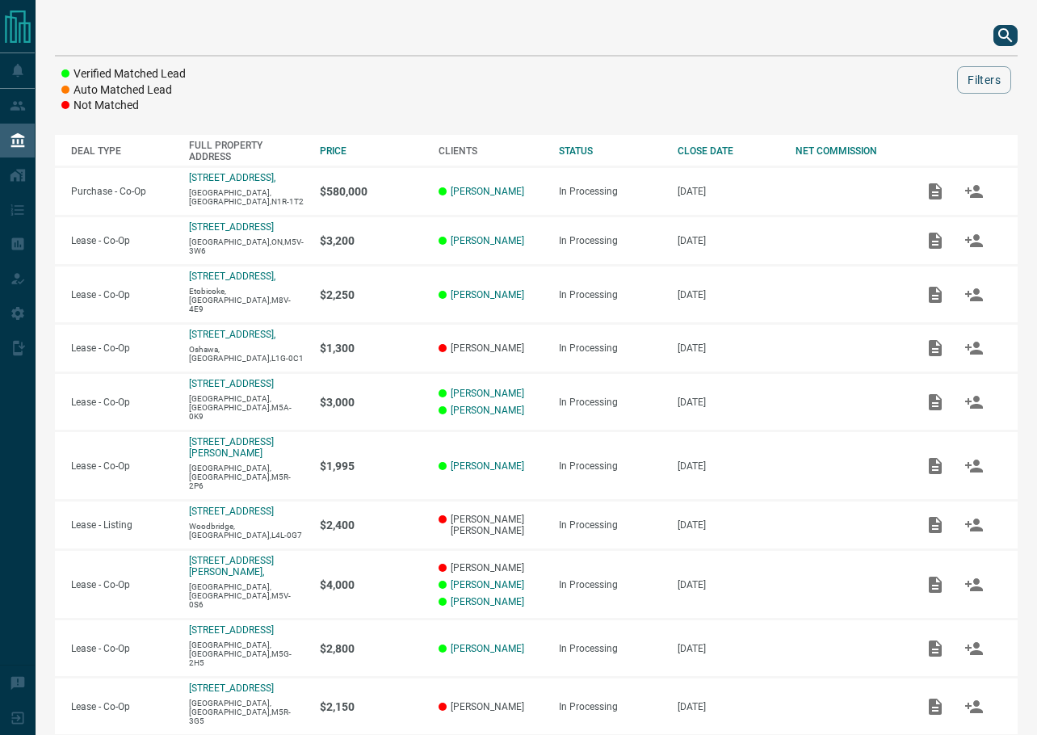
click at [1003, 40] on icon "search button" at bounding box center [1005, 35] width 19 height 19
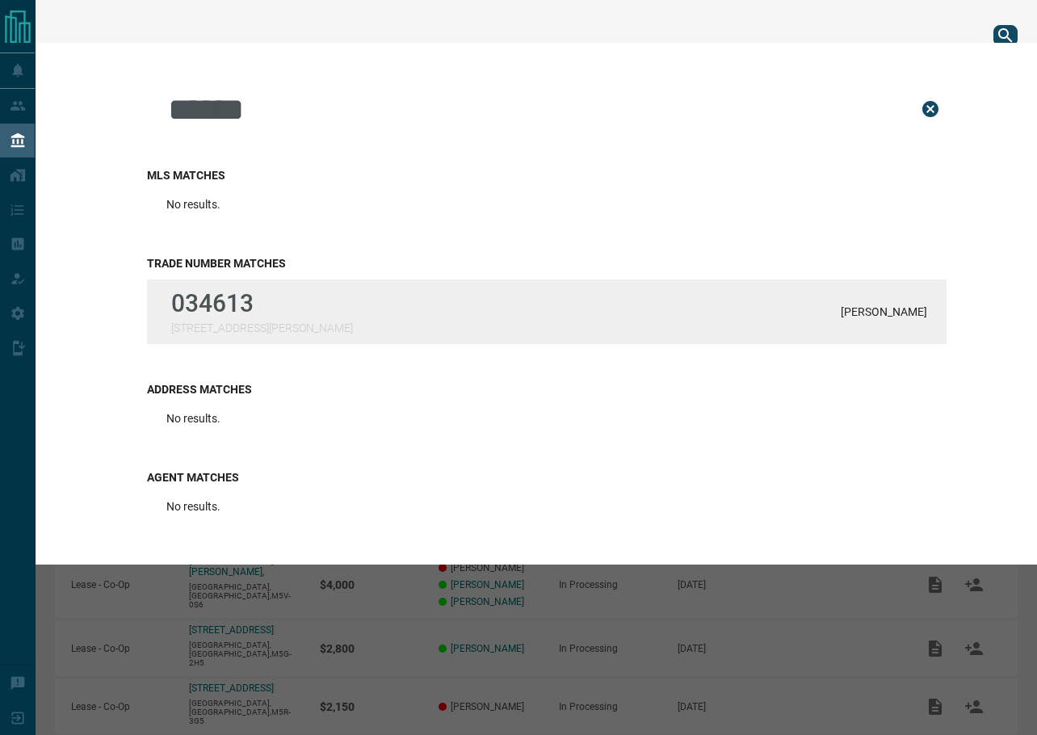
type input "******"
click at [481, 299] on div "034613 [STREET_ADDRESS][PERSON_NAME][PERSON_NAME]" at bounding box center [547, 312] width 800 height 65
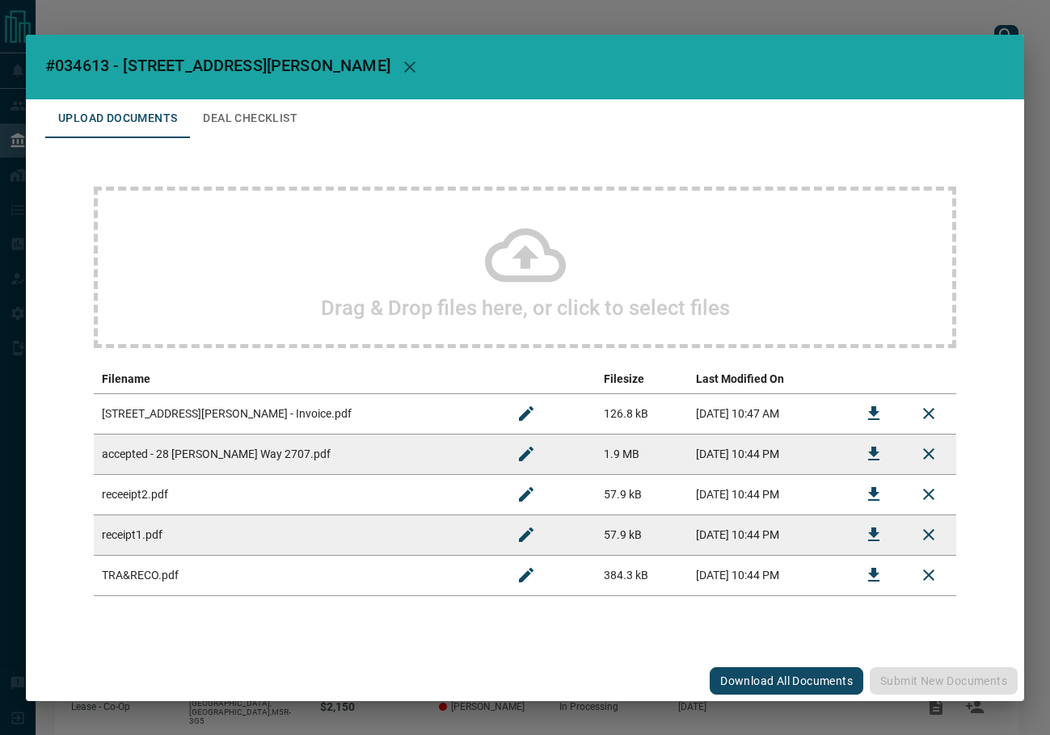
click at [868, 414] on icon "Download" at bounding box center [873, 413] width 19 height 19
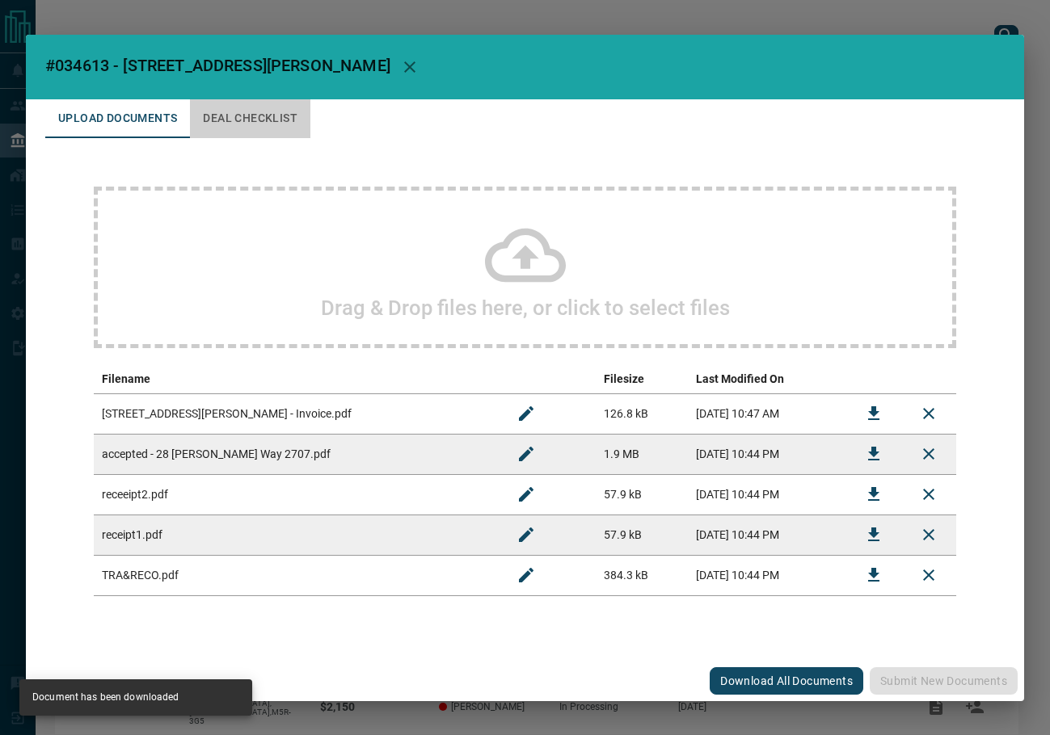
click at [292, 101] on button "Deal Checklist" at bounding box center [250, 118] width 120 height 39
